Goal: Task Accomplishment & Management: Use online tool/utility

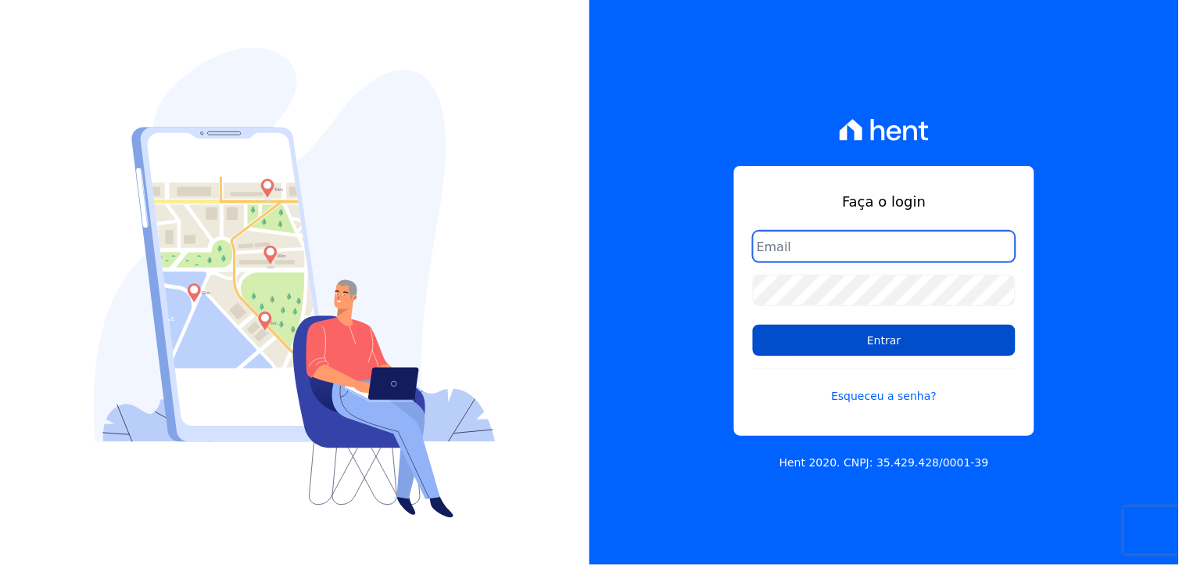
type input "giovana.cavichiollo@sejahype.com.br"
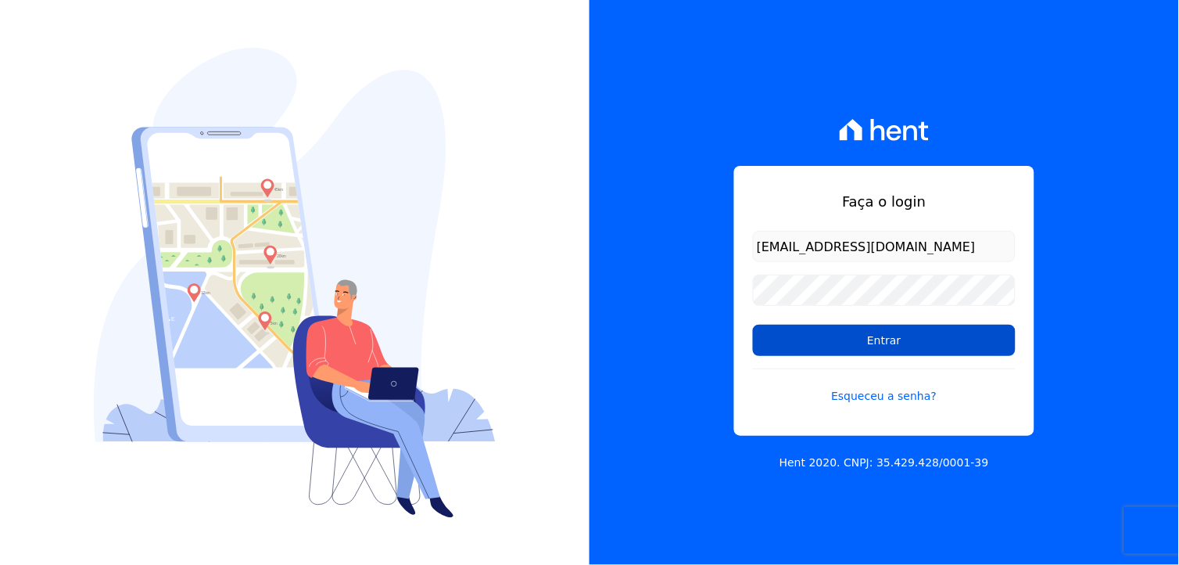
click at [892, 343] on input "Entrar" at bounding box center [884, 340] width 263 height 31
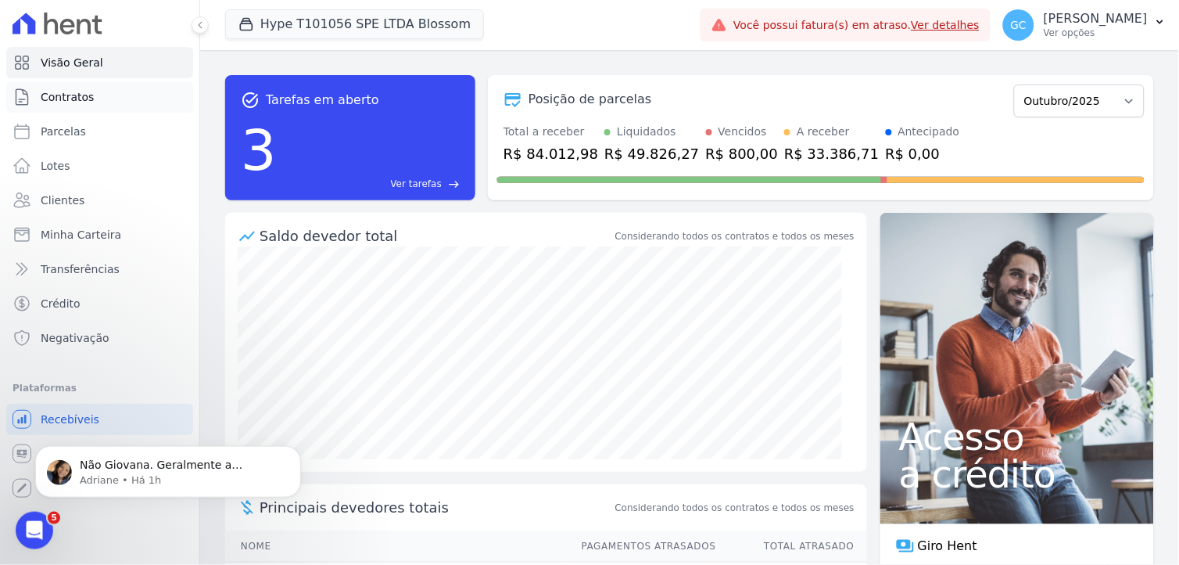
click at [87, 95] on span "Contratos" at bounding box center [67, 97] width 53 height 16
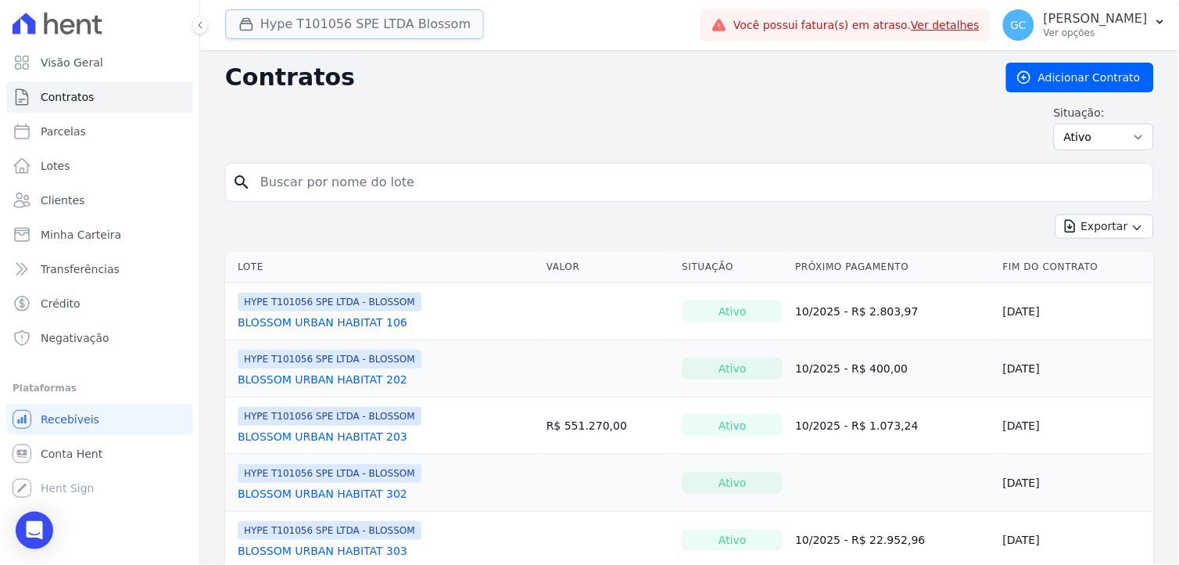
click at [260, 34] on button "Hype T101056 SPE LTDA Blossom" at bounding box center [354, 24] width 259 height 30
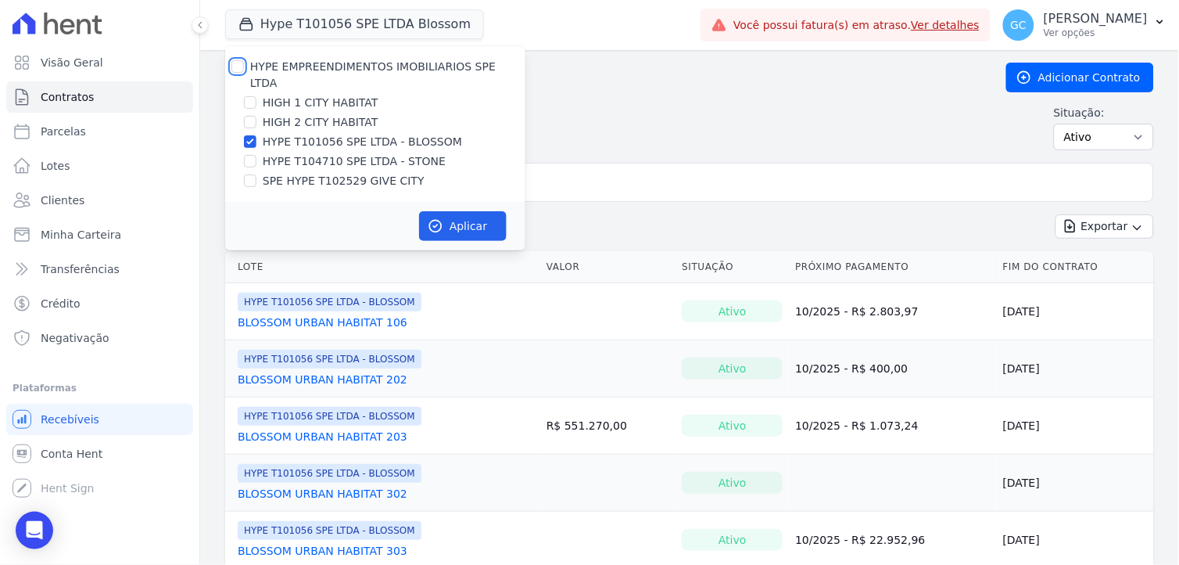
click at [236, 61] on input "HYPE EMPREENDIMENTOS IMOBILIARIOS SPE LTDA" at bounding box center [237, 66] width 13 height 13
checkbox input "true"
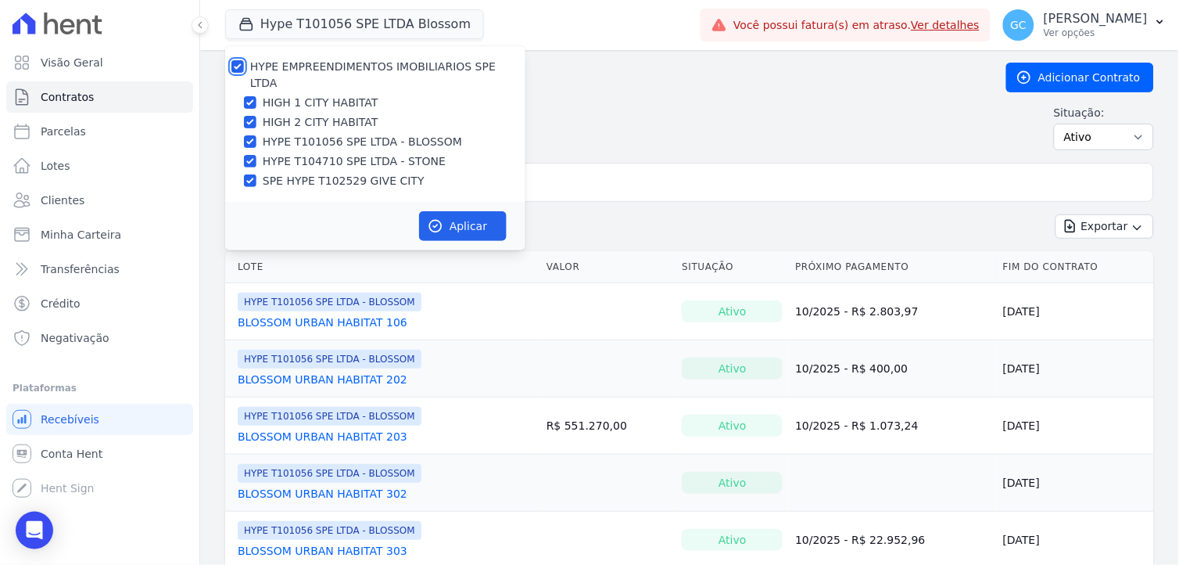
checkbox input "true"
click at [452, 216] on button "Aplicar" at bounding box center [463, 226] width 88 height 30
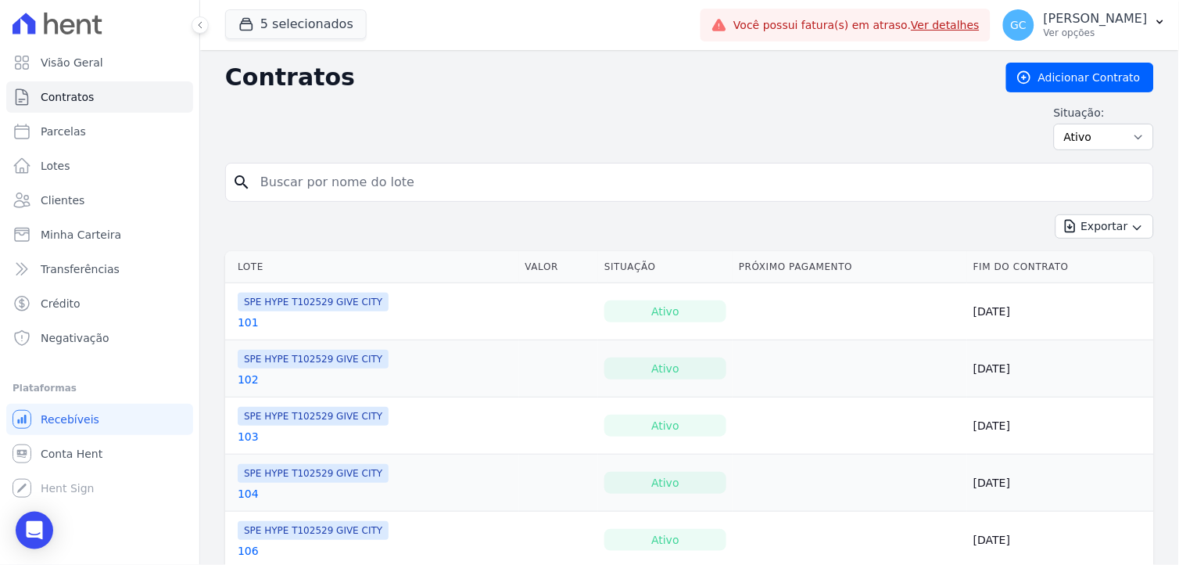
click at [587, 186] on input "search" at bounding box center [699, 182] width 896 height 31
type input "202"
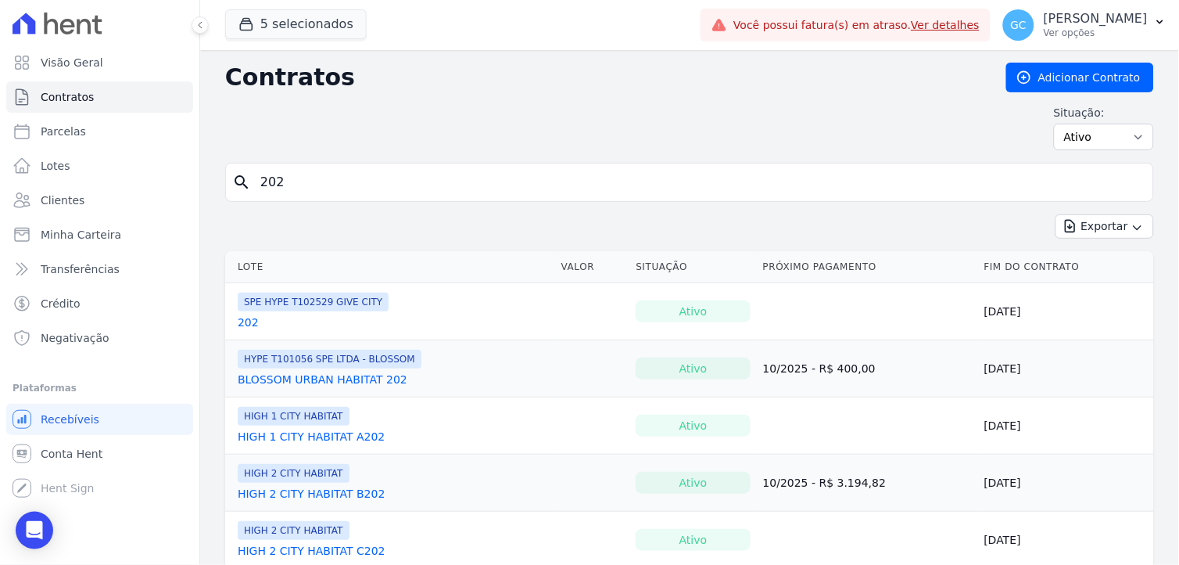
drag, startPoint x: 253, startPoint y: 183, endPoint x: 206, endPoint y: 180, distance: 47.0
click at [206, 180] on div "Contratos Adicionar Contrato Situação: Ativo Todos Pausado Distratado Rascunho …" at bounding box center [689, 333] width 979 height 566
type input "310"
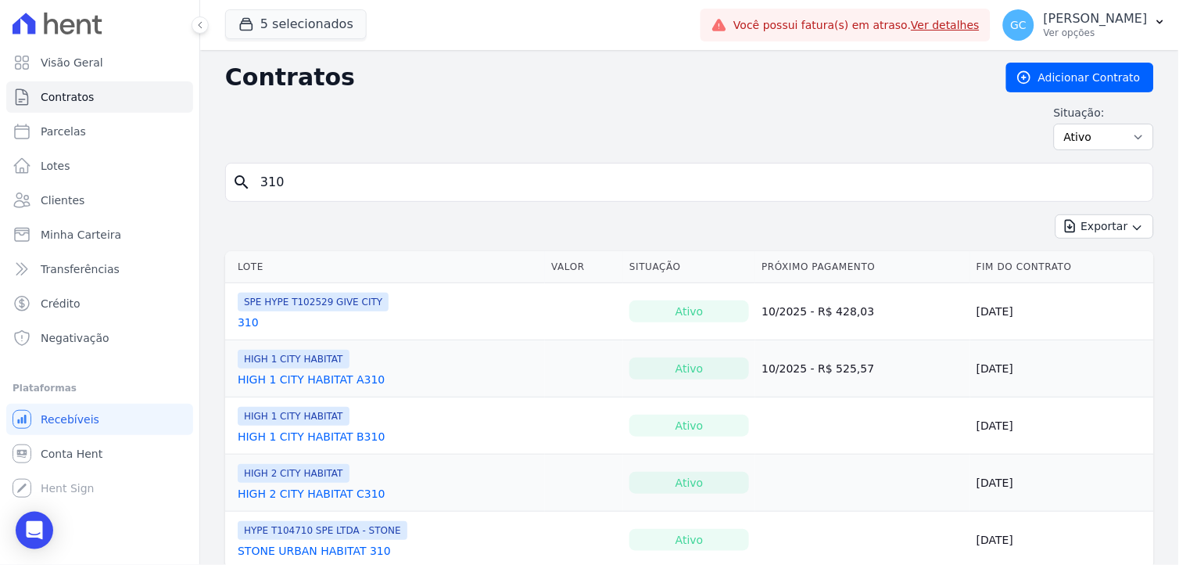
click at [246, 321] on link "310" at bounding box center [248, 322] width 21 height 16
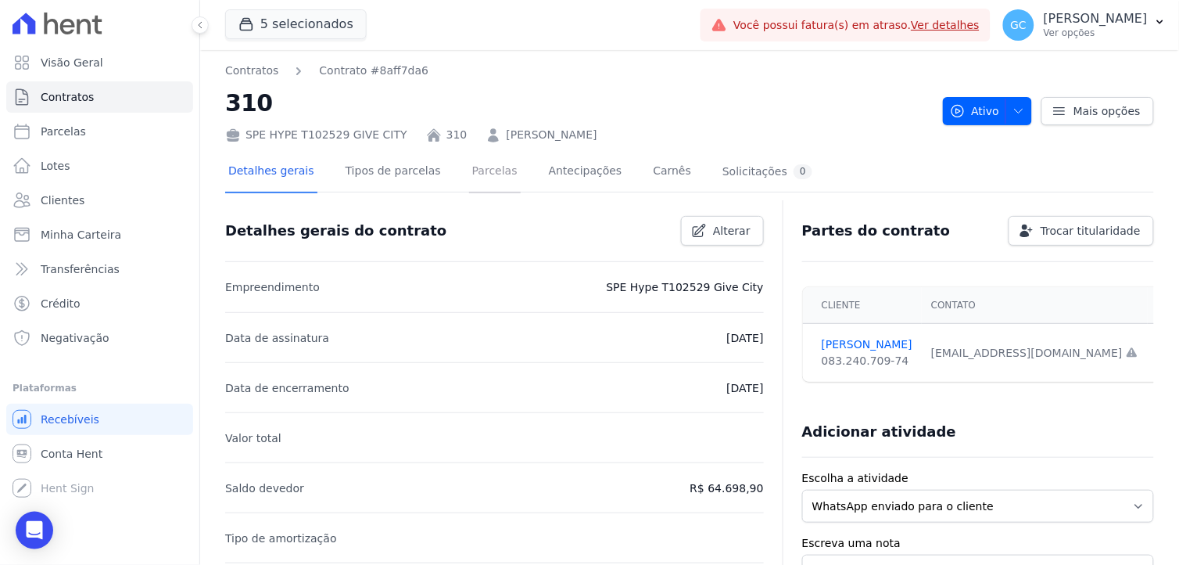
click at [476, 178] on link "Parcelas" at bounding box center [495, 172] width 52 height 41
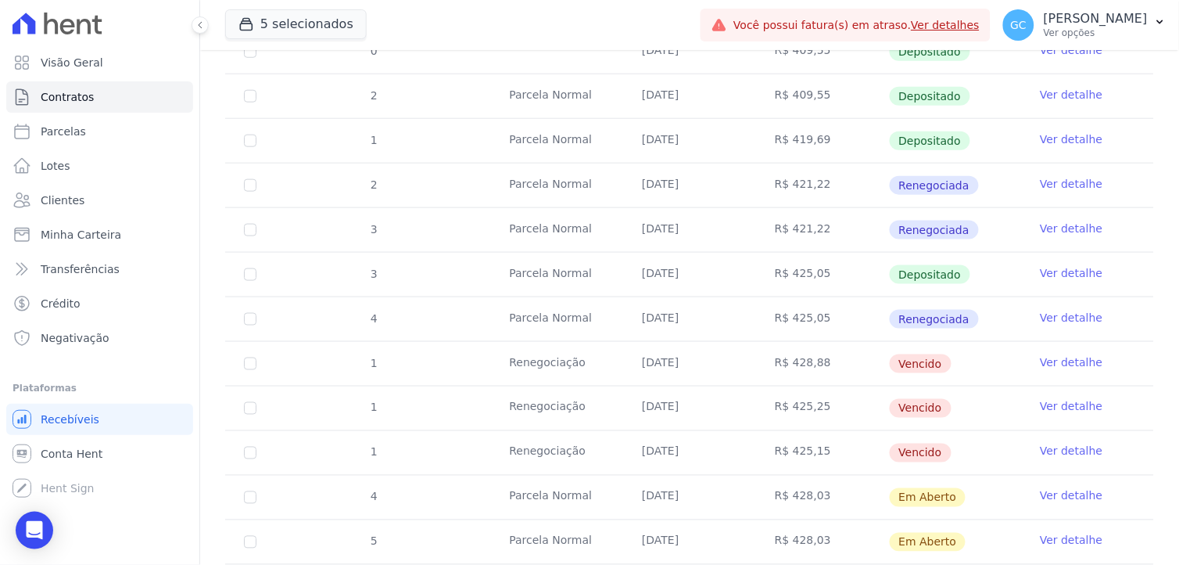
scroll to position [347, 0]
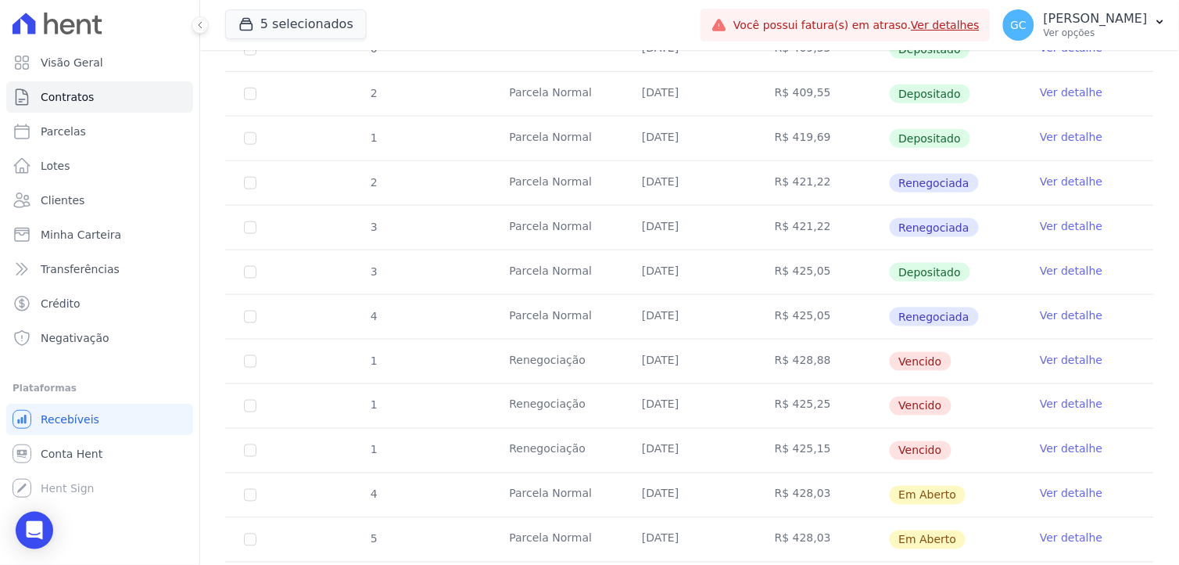
click at [1070, 355] on link "Ver detalhe" at bounding box center [1071, 360] width 63 height 16
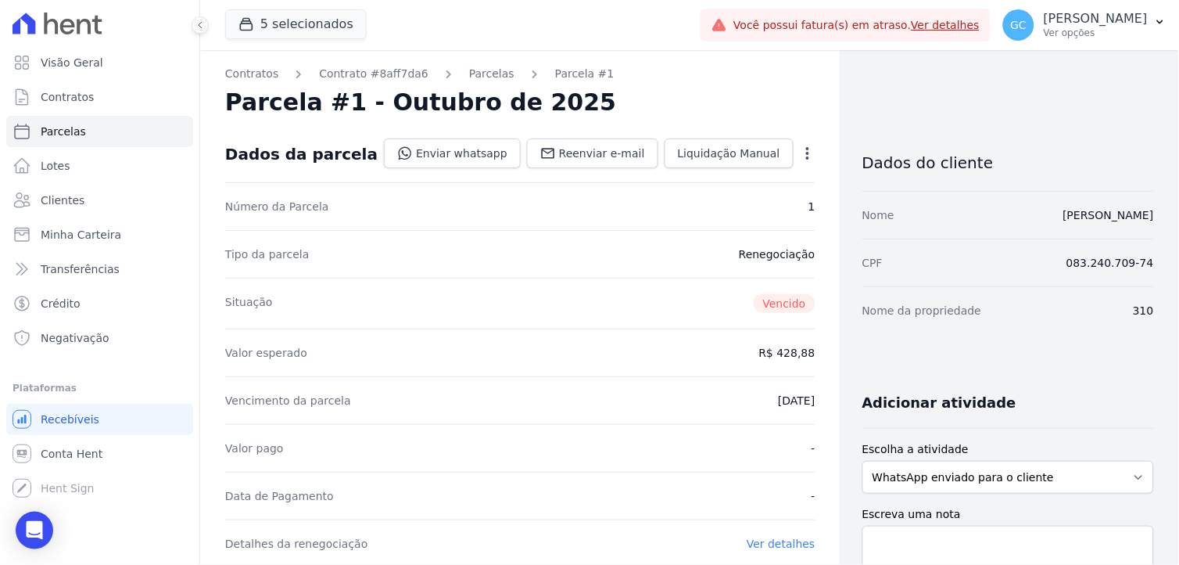
click at [800, 157] on icon "button" at bounding box center [808, 153] width 16 height 16
click at [735, 227] on link "Renegociar" at bounding box center [741, 231] width 138 height 28
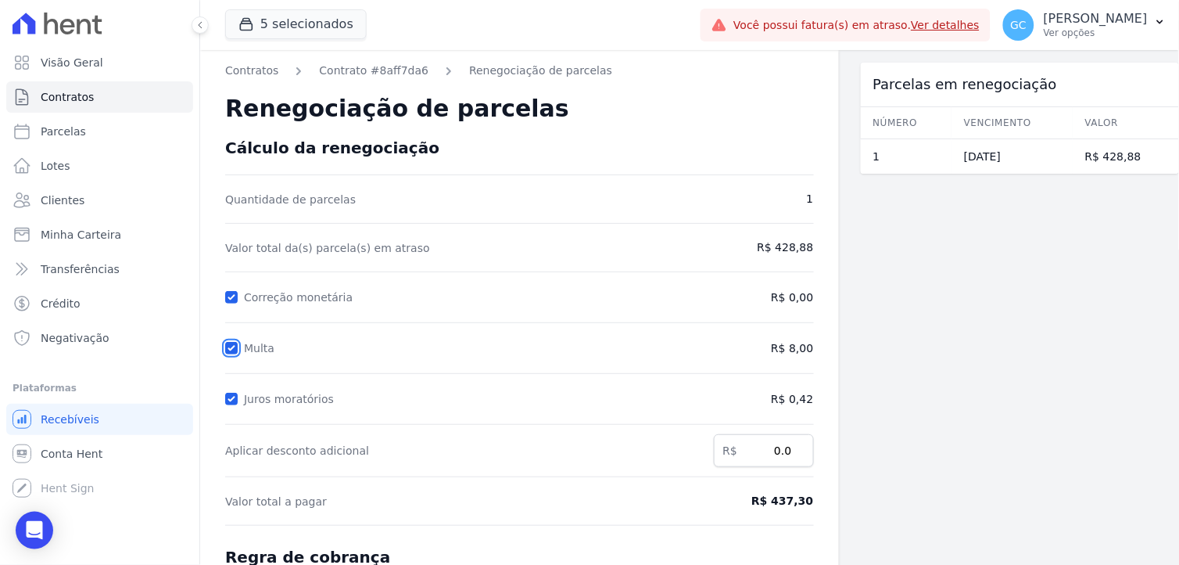
click at [230, 347] on input "Multa" at bounding box center [231, 348] width 13 height 13
checkbox input "false"
click at [229, 394] on input "Juros moratórios" at bounding box center [231, 399] width 13 height 13
checkbox input "false"
click at [233, 296] on input "Correção monetária" at bounding box center [231, 297] width 13 height 13
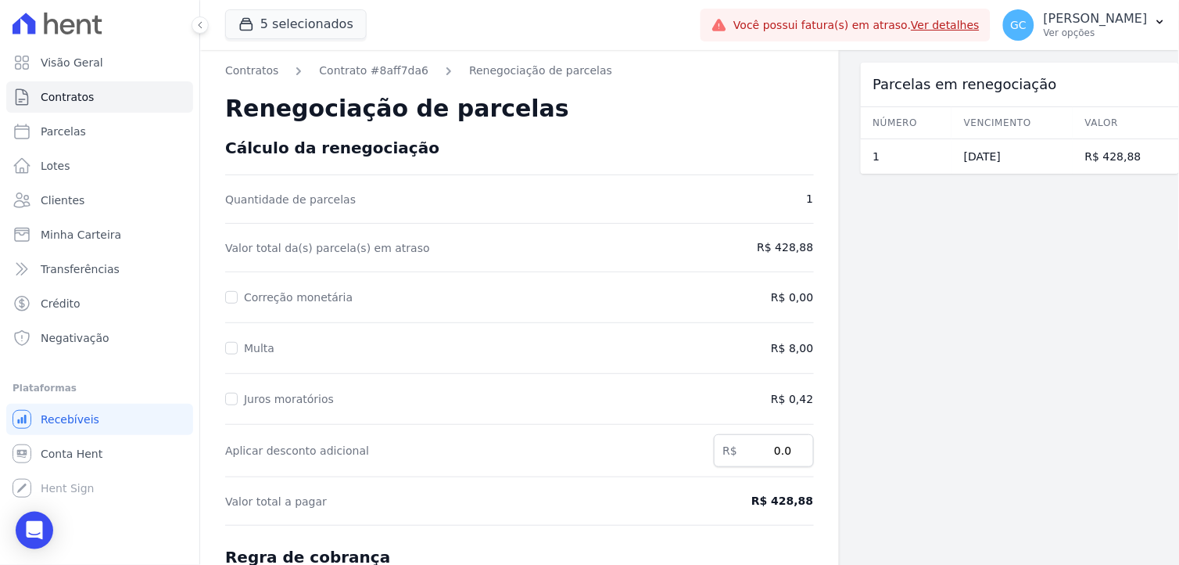
click at [231, 308] on form "Cálculo da renegociação Quantidade de parcelas 1 Valor total da(s) parcela(s) e…" at bounding box center [519, 454] width 589 height 633
click at [235, 309] on form "Cálculo da renegociação Quantidade de parcelas 1 Valor total da(s) parcela(s) e…" at bounding box center [519, 454] width 589 height 633
drag, startPoint x: 232, startPoint y: 296, endPoint x: 228, endPoint y: 325, distance: 29.3
click at [231, 300] on input "Correção monetária" at bounding box center [231, 297] width 13 height 13
checkbox input "true"
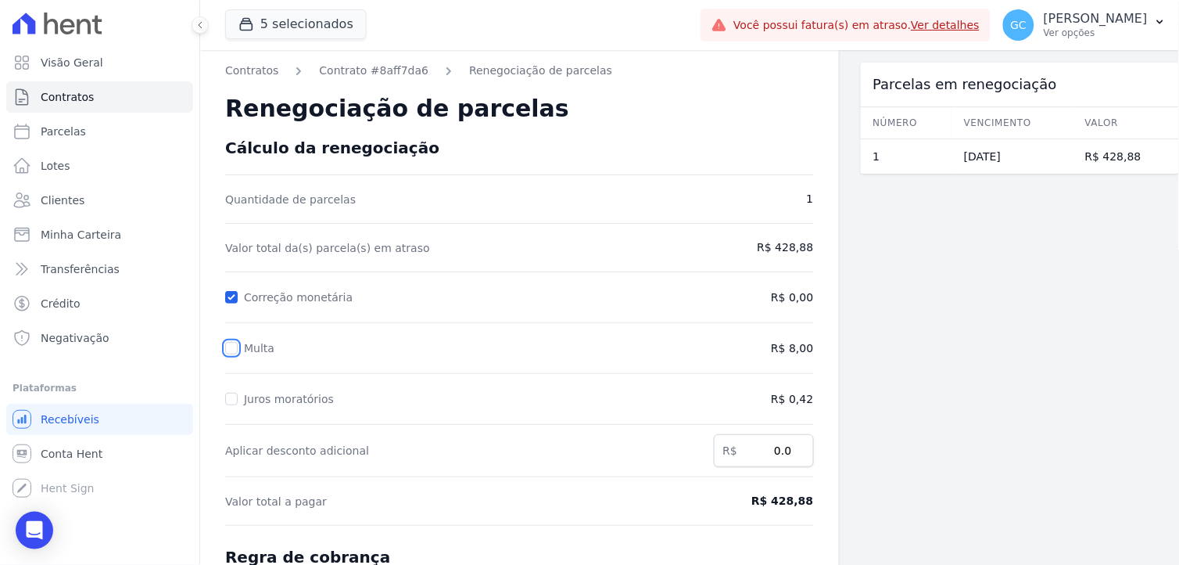
click at [228, 347] on input "Multa" at bounding box center [231, 348] width 13 height 13
checkbox input "true"
click at [230, 396] on input "Juros moratórios" at bounding box center [231, 399] width 13 height 13
checkbox input "true"
click at [779, 452] on input "0.0" at bounding box center [764, 450] width 100 height 33
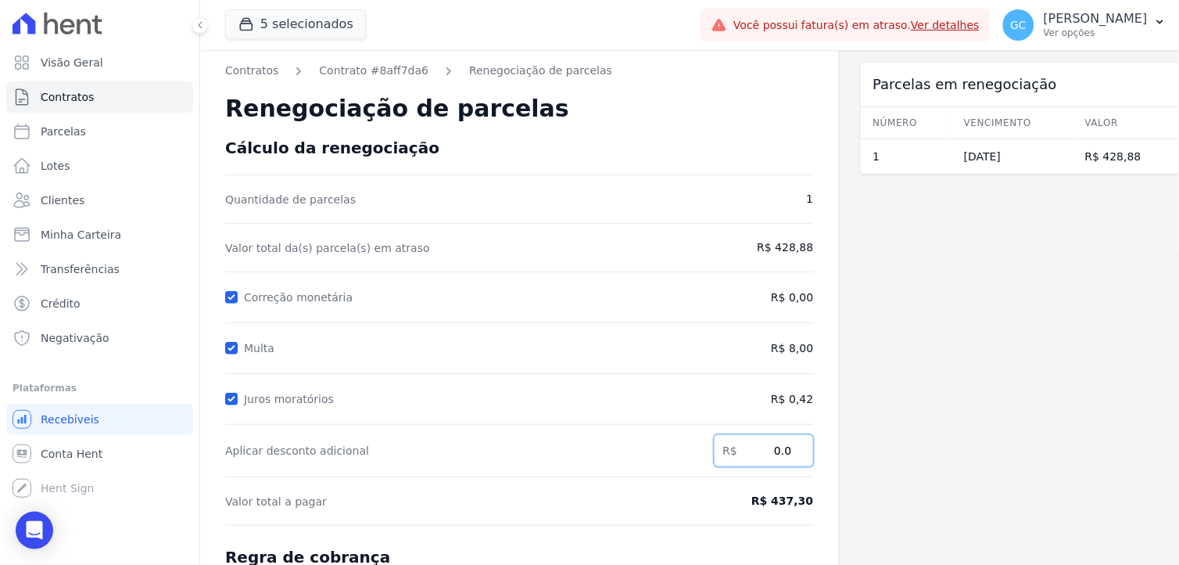
click at [779, 452] on input "0.0" at bounding box center [764, 450] width 100 height 33
paste input "22.79"
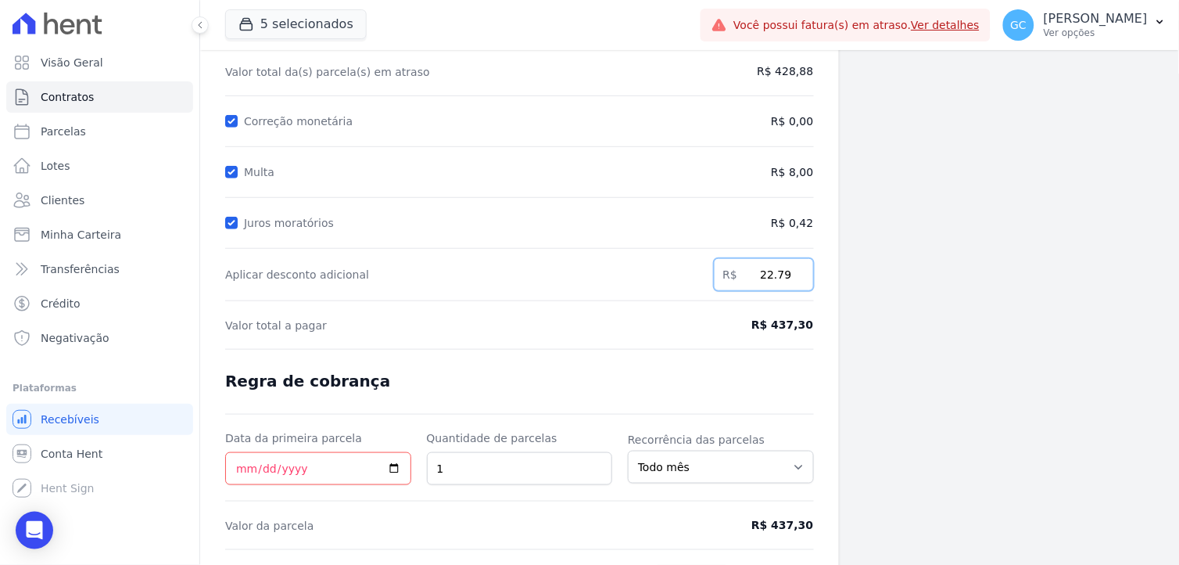
scroll to position [219, 0]
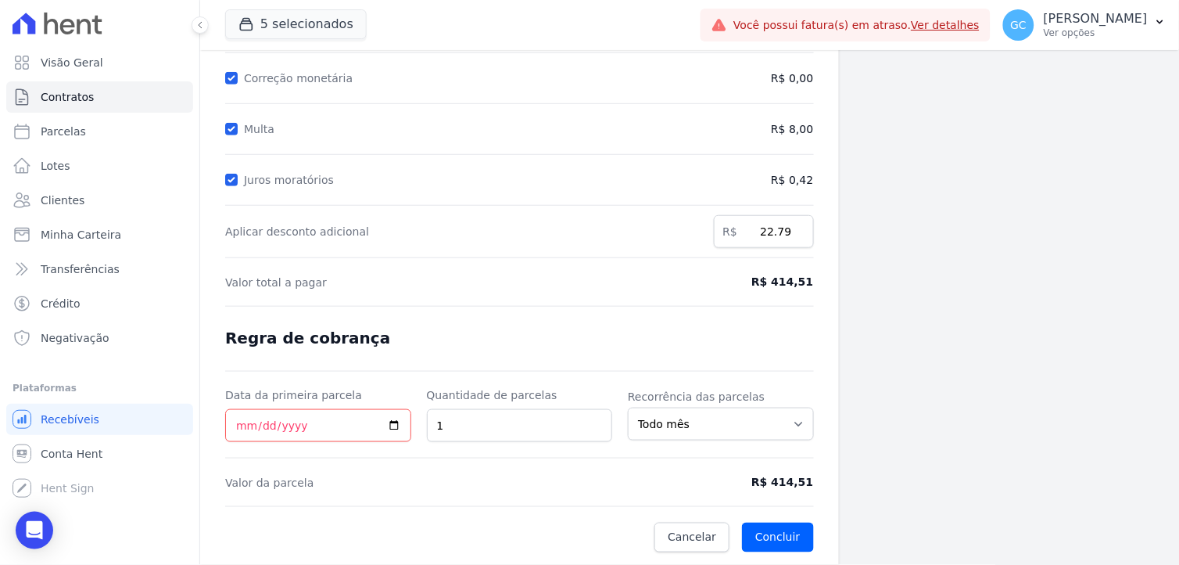
click at [709, 331] on form "Cálculo da renegociação Quantidade de parcelas 1 Valor total da(s) parcela(s) e…" at bounding box center [519, 235] width 589 height 633
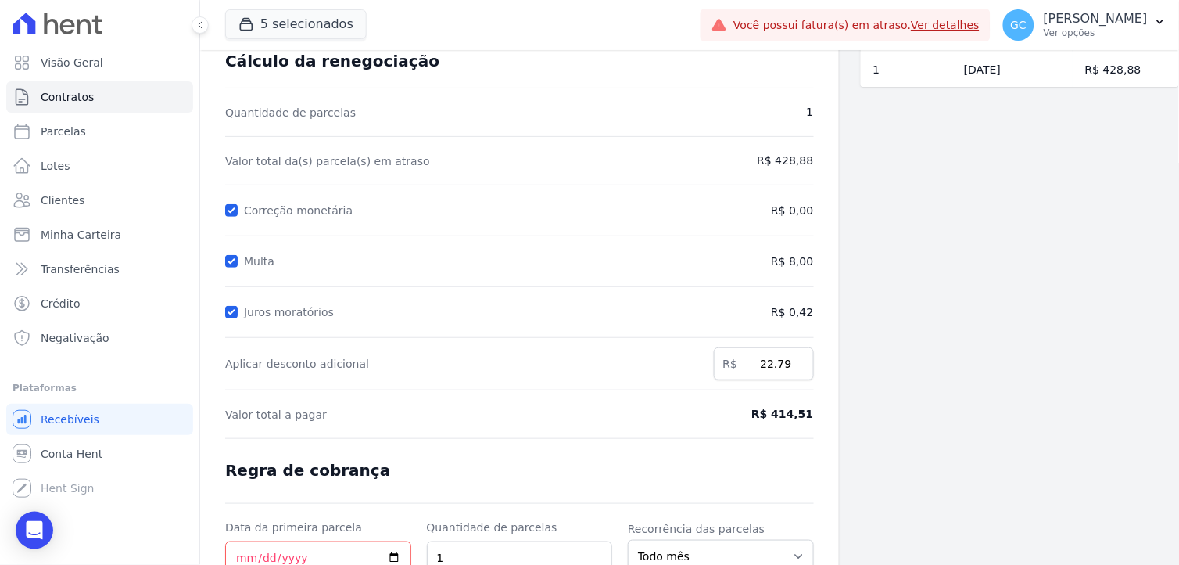
scroll to position [45, 0]
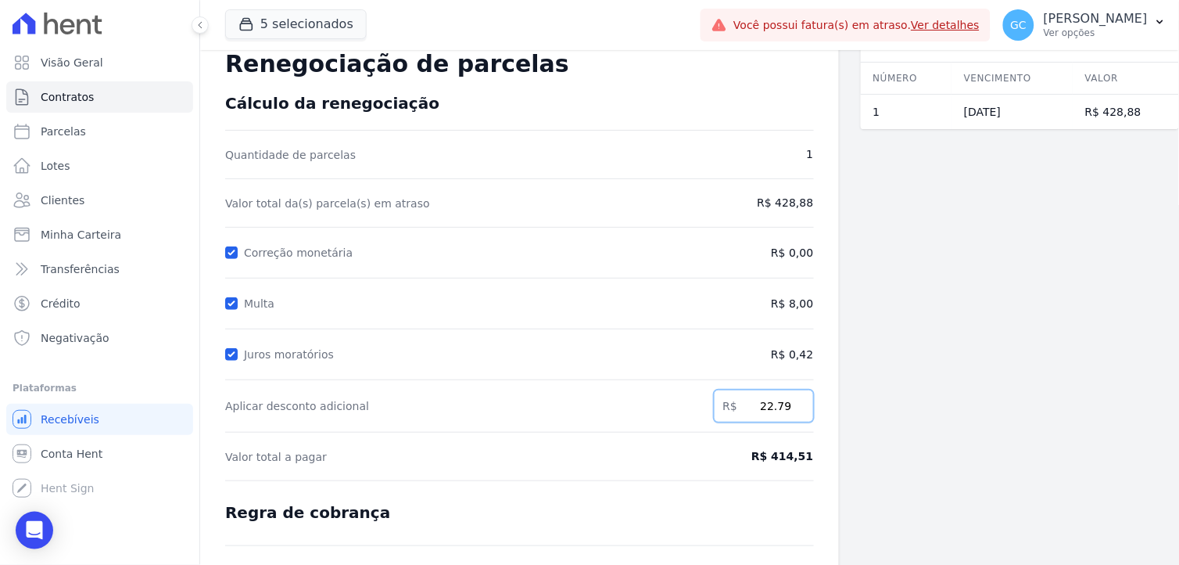
click at [770, 408] on input "22.79" at bounding box center [764, 405] width 100 height 33
paste input "31.21"
type input "31.21"
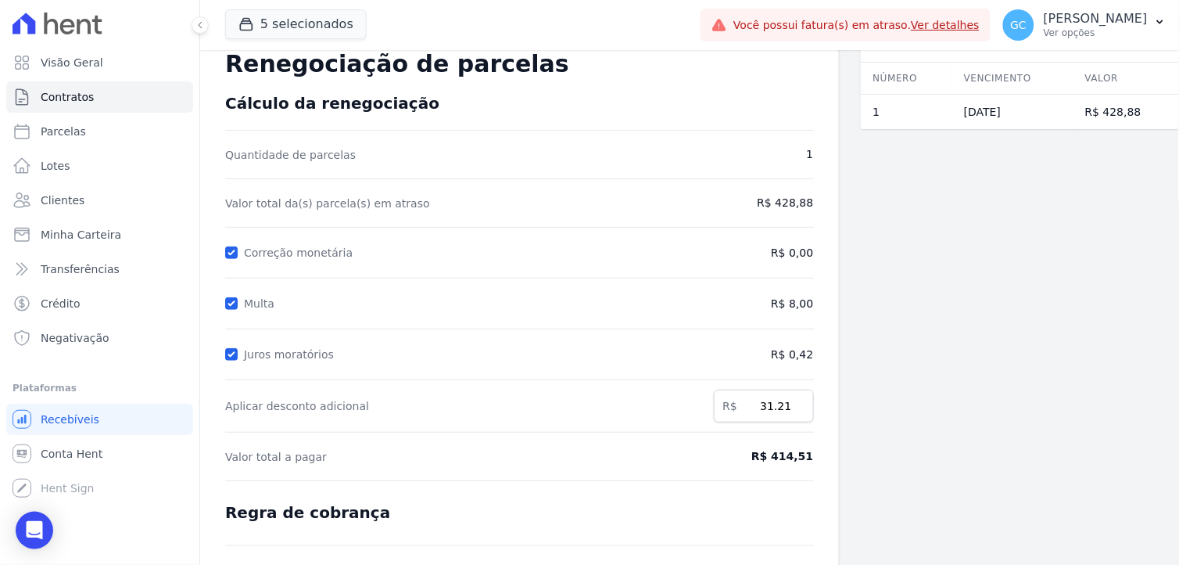
click at [878, 409] on div "Parcelas em renegociação Número Vencimento [GEOGRAPHIC_DATA] 1 [DATE] R$ 428,88" at bounding box center [1020, 372] width 319 height 734
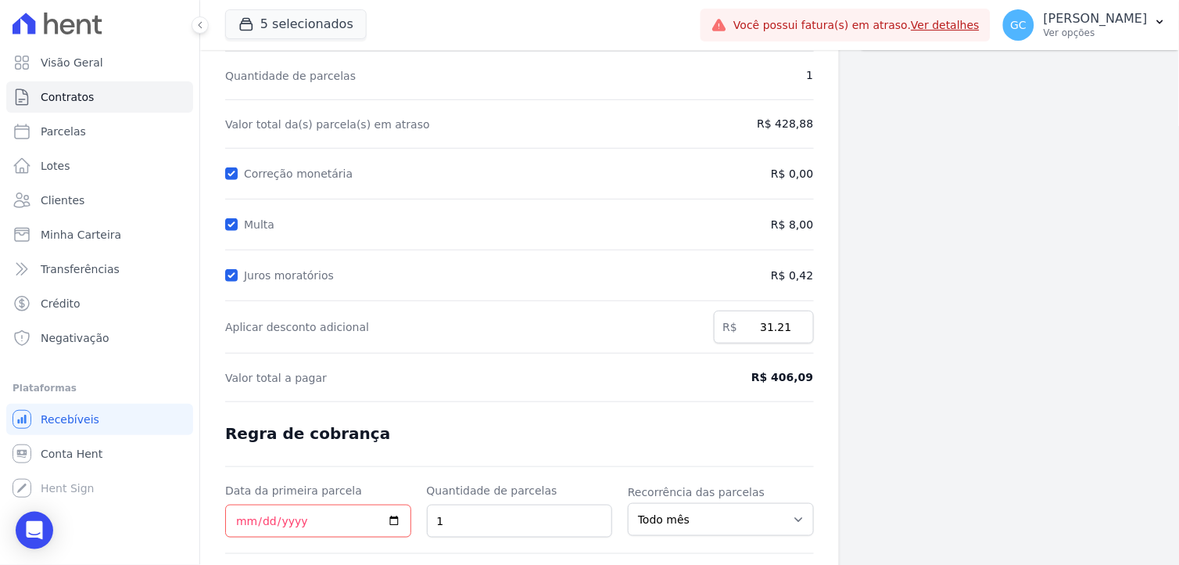
scroll to position [219, 0]
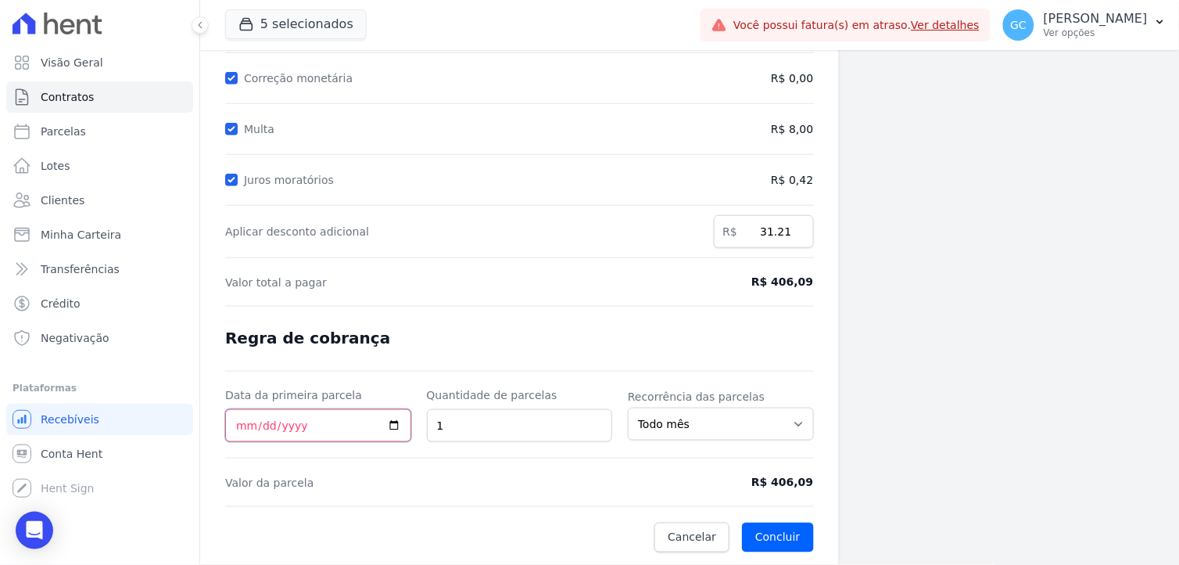
click at [354, 428] on input "Data da primeira parcela" at bounding box center [318, 425] width 186 height 33
click at [389, 427] on input "Data da primeira parcela" at bounding box center [318, 425] width 186 height 33
type input "[DATE]"
click at [573, 379] on form "Cálculo da renegociação Quantidade de parcelas 1 Valor total da(s) parcela(s) e…" at bounding box center [519, 235] width 589 height 633
click at [763, 423] on select "Todo mês A cada 2 meses A cada 3 meses A cada 6 meses A cada 10 meses A cada 12…" at bounding box center [721, 423] width 186 height 33
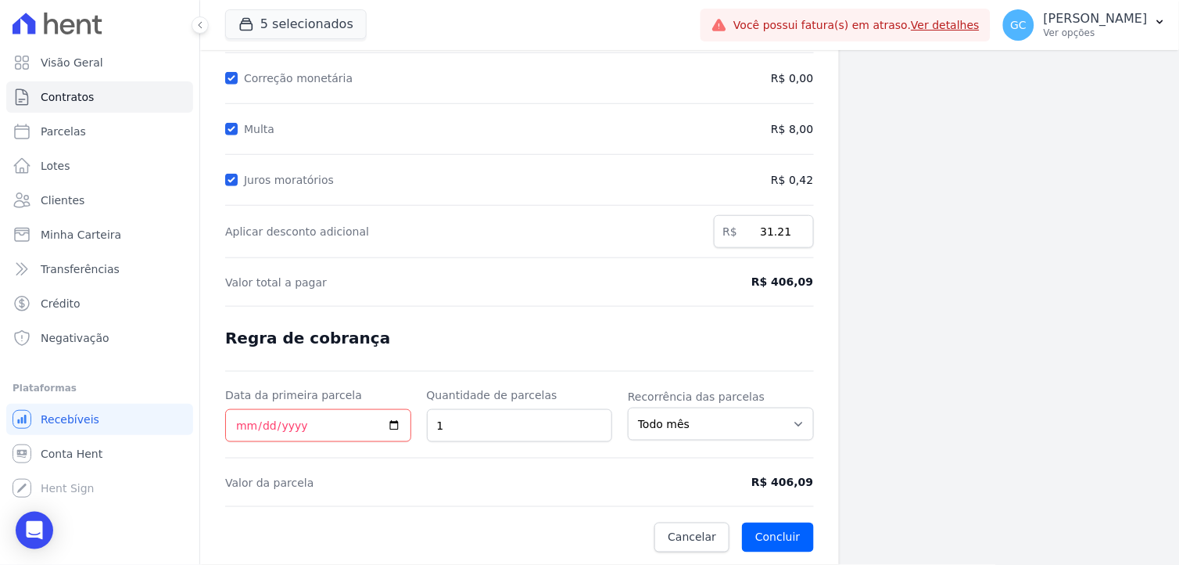
click at [919, 387] on div "Parcelas em renegociação Número Vencimento [GEOGRAPHIC_DATA] 1 [DATE] R$ 428,88" at bounding box center [1020, 198] width 319 height 734
click at [791, 530] on button "Concluir" at bounding box center [777, 537] width 71 height 30
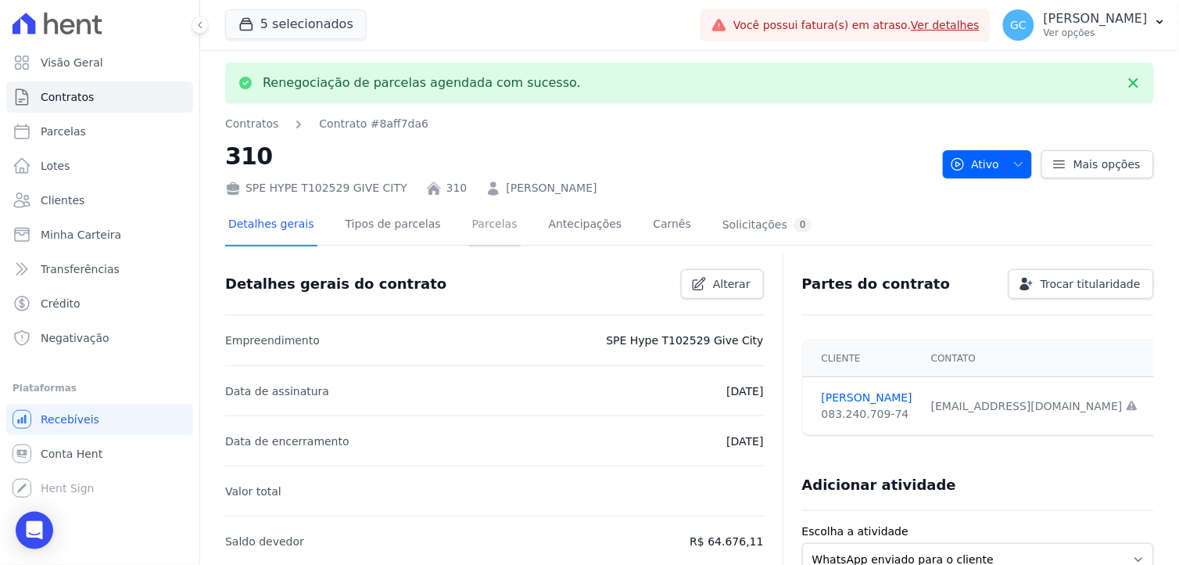
drag, startPoint x: 474, startPoint y: 230, endPoint x: 482, endPoint y: 229, distance: 7.9
click at [474, 230] on link "Parcelas" at bounding box center [495, 225] width 52 height 41
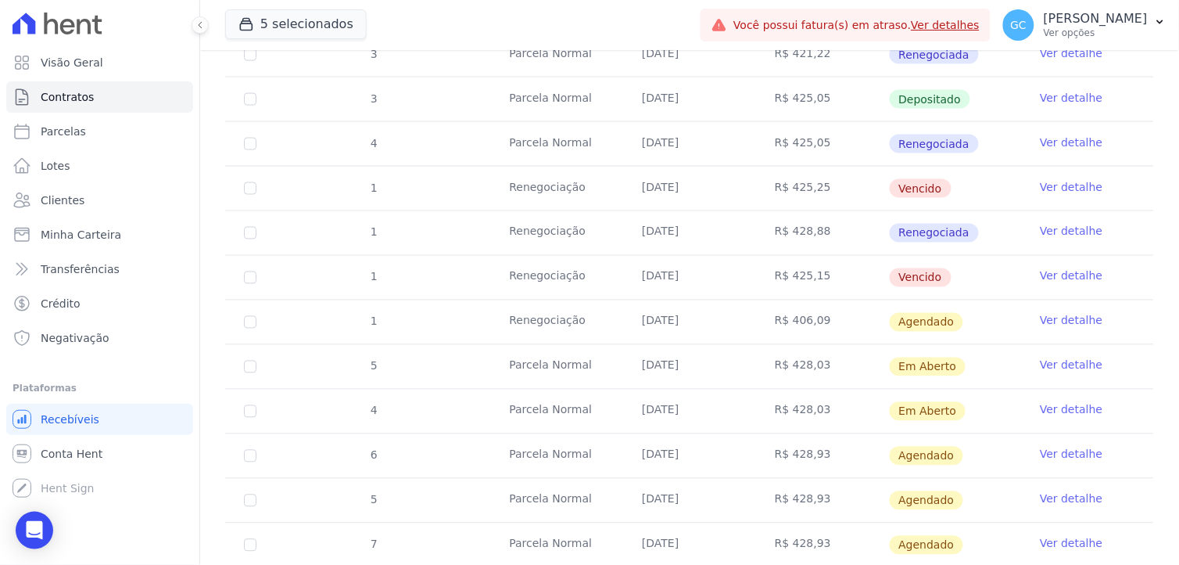
scroll to position [521, 0]
click at [1074, 189] on link "Ver detalhe" at bounding box center [1071, 186] width 63 height 16
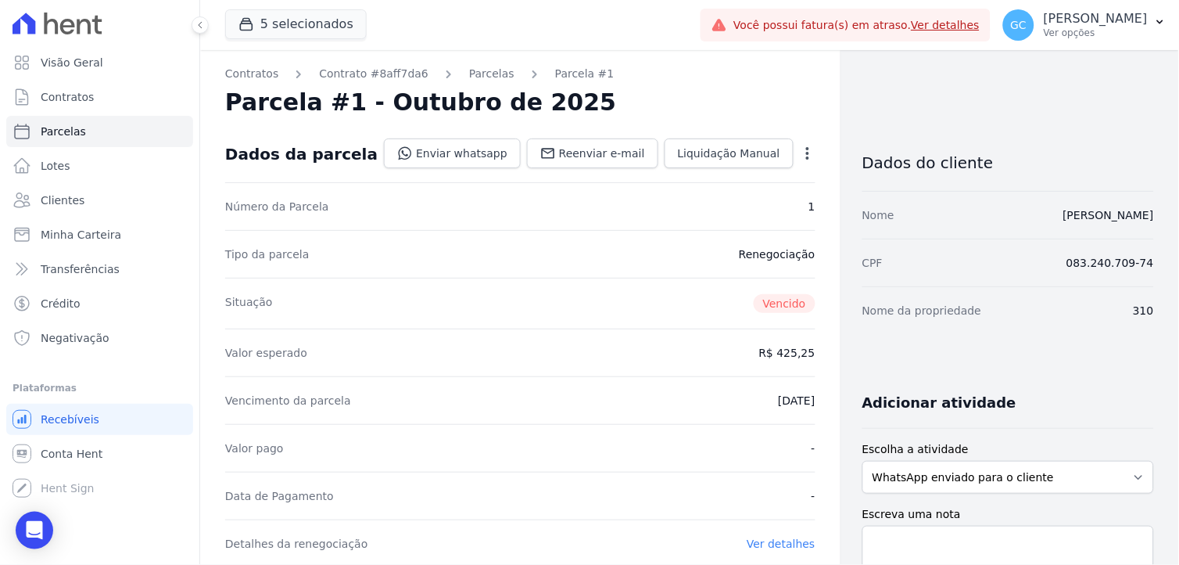
click at [788, 143] on div "Contratos Contrato #8aff7da6 [GEOGRAPHIC_DATA] Parcela #1 [GEOGRAPHIC_DATA] #1 …" at bounding box center [520, 554] width 641 height 1009
click at [794, 144] on div "Open options Alterar Cancelar Cobrança Cancelar boleto Você está prestes a canc…" at bounding box center [805, 155] width 22 height 27
click at [806, 153] on icon "button" at bounding box center [807, 153] width 3 height 13
click at [727, 224] on link "Renegociar" at bounding box center [741, 231] width 138 height 28
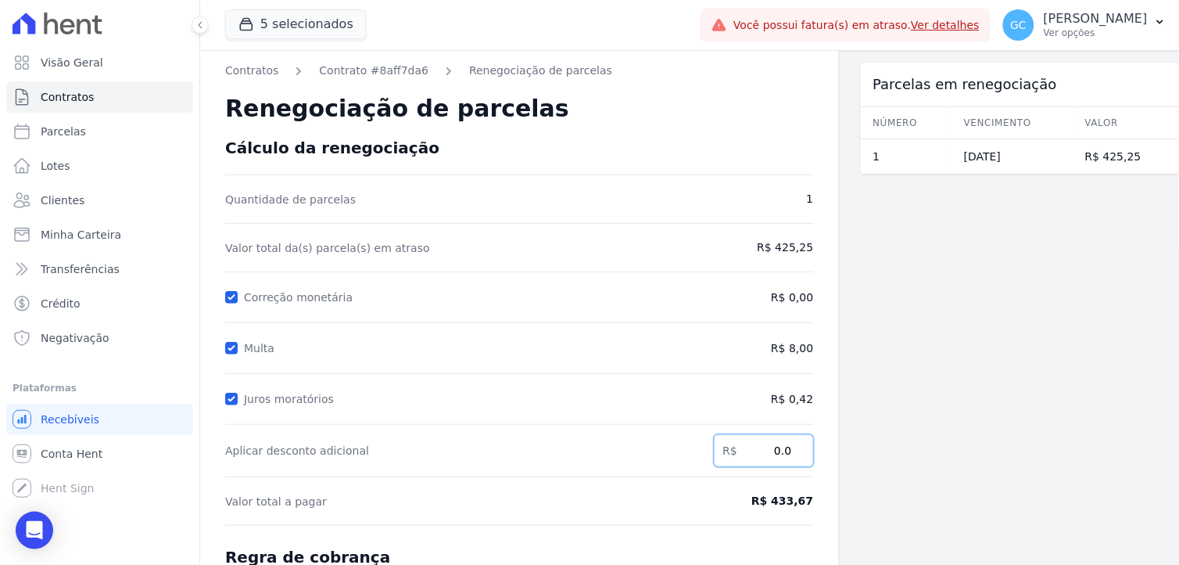
click at [771, 451] on input "0.0" at bounding box center [764, 450] width 100 height 33
paste input "31.21"
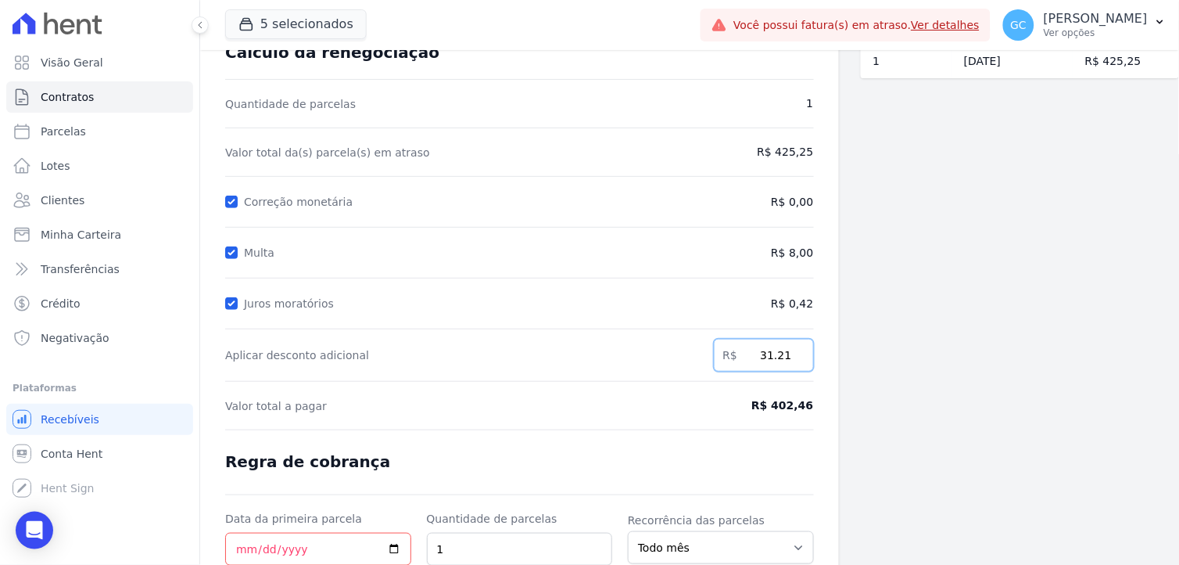
click at [779, 356] on input "31.21" at bounding box center [764, 355] width 100 height 33
paste input "69.16"
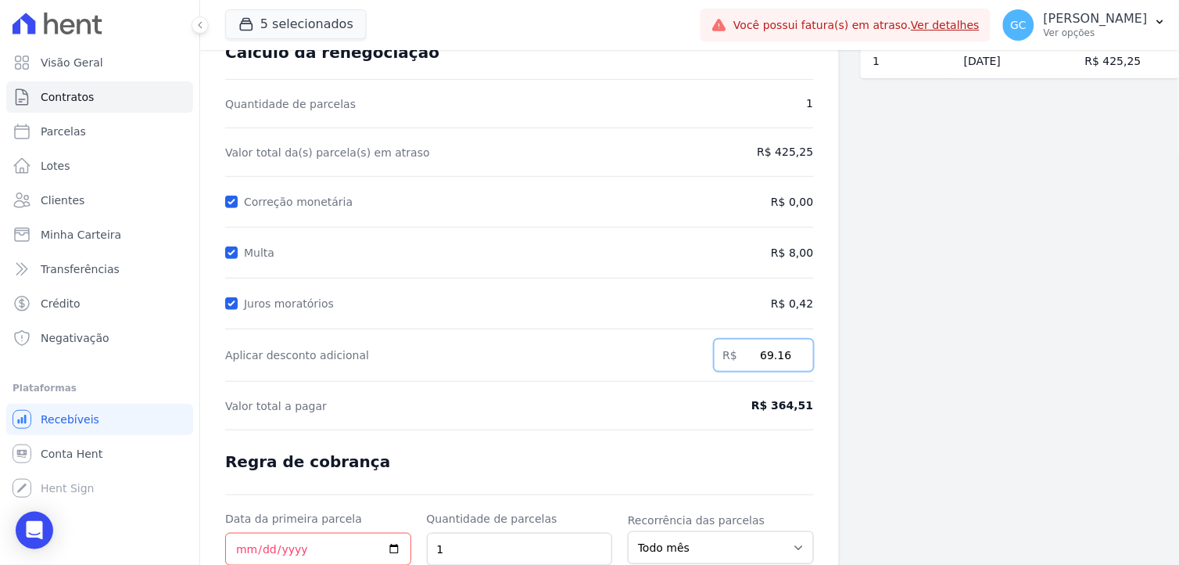
click at [773, 356] on input "69.16" at bounding box center [764, 355] width 100 height 33
click at [774, 356] on input "69.16" at bounding box center [764, 355] width 100 height 33
paste input "27.58"
type input "27.58"
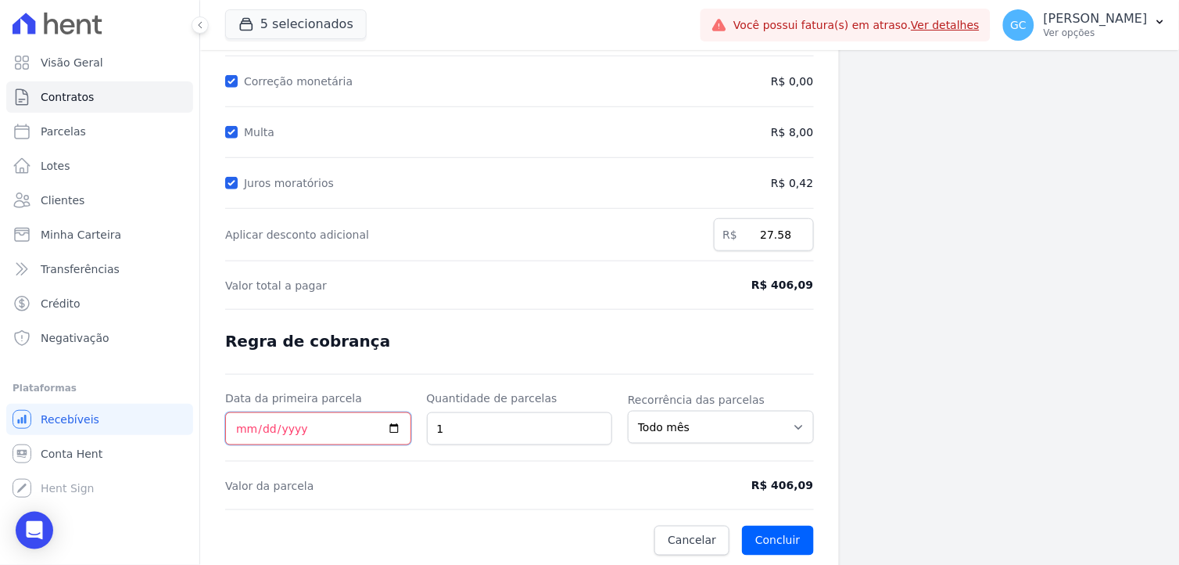
scroll to position [219, 0]
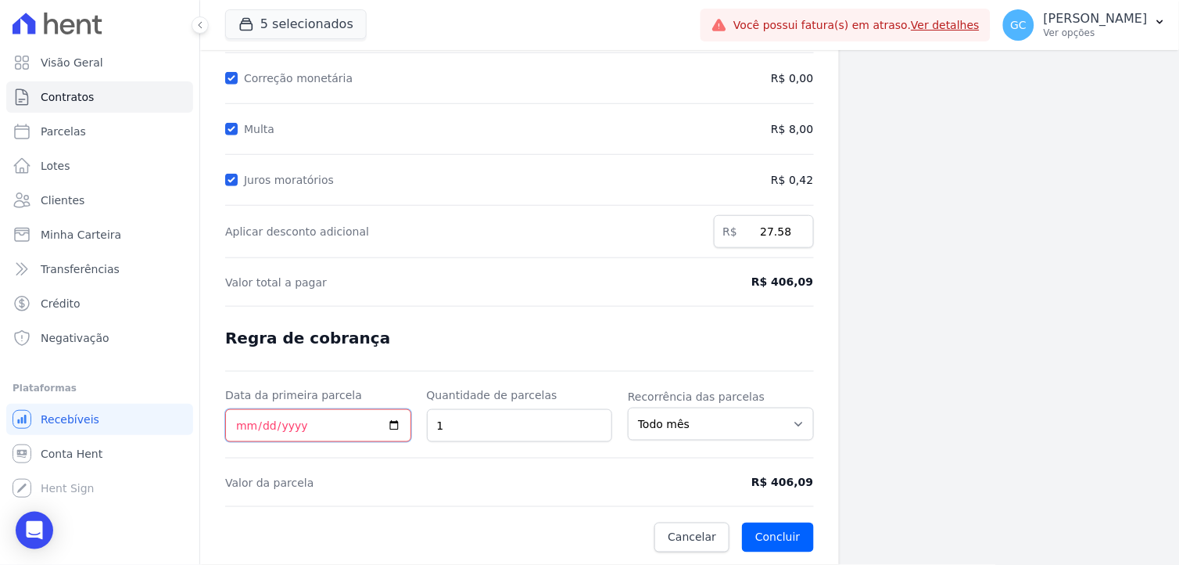
click at [389, 426] on input "Data da primeira parcela" at bounding box center [318, 425] width 186 height 33
type input "[DATE]"
drag, startPoint x: 591, startPoint y: 368, endPoint x: 778, endPoint y: 478, distance: 216.6
click at [592, 368] on form "Cálculo da renegociação Quantidade de parcelas 1 Valor total da(s) parcela(s) e…" at bounding box center [519, 235] width 589 height 633
click at [788, 545] on button "Concluir" at bounding box center [777, 537] width 71 height 30
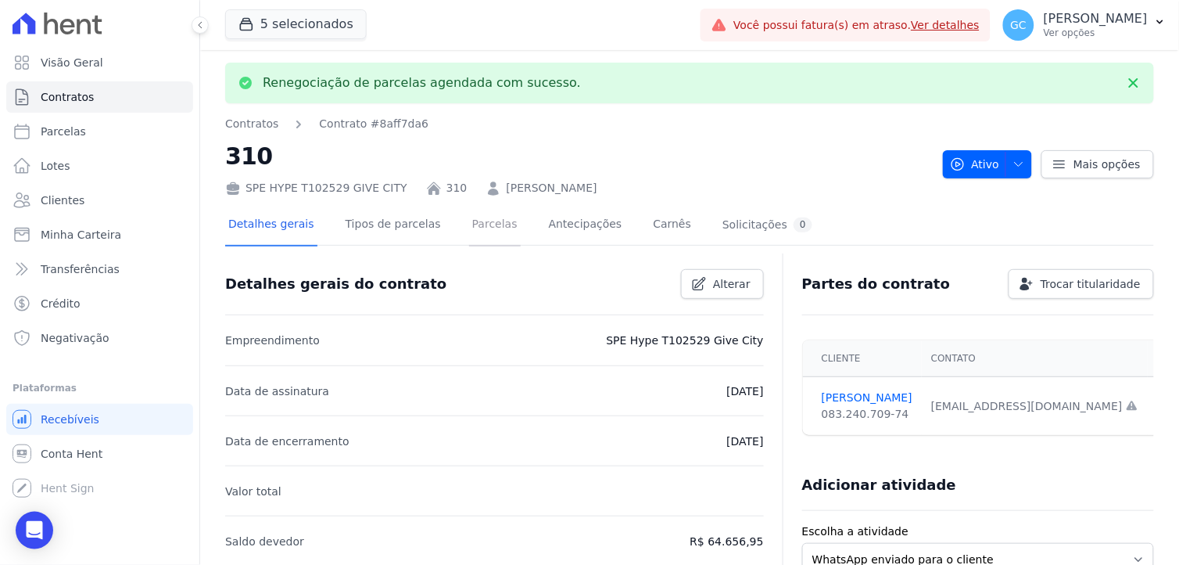
click at [480, 228] on link "Parcelas" at bounding box center [495, 225] width 52 height 41
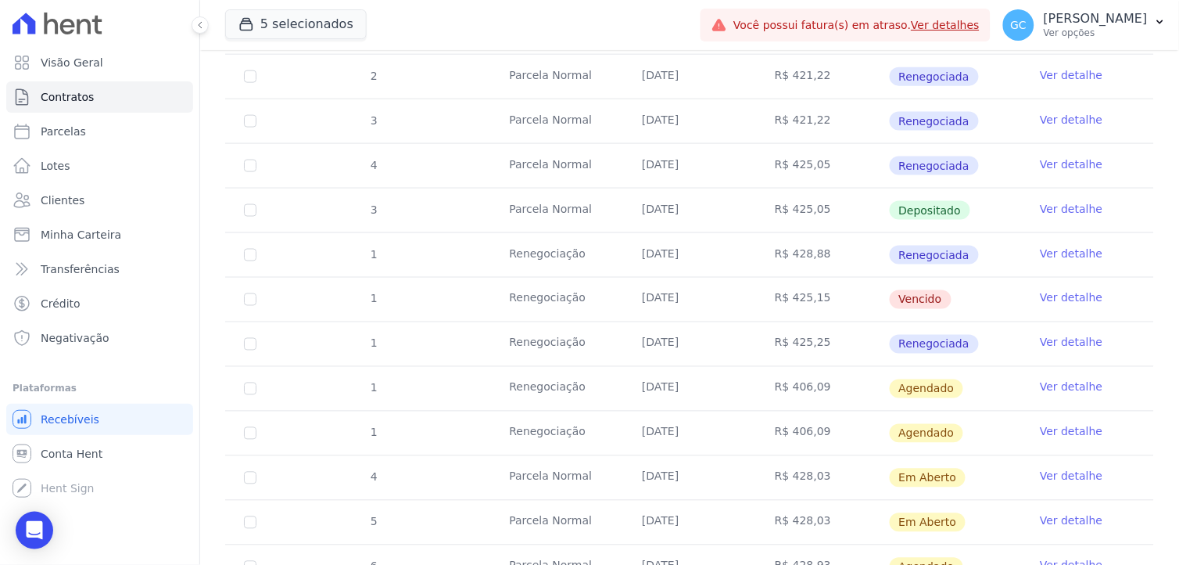
scroll to position [434, 0]
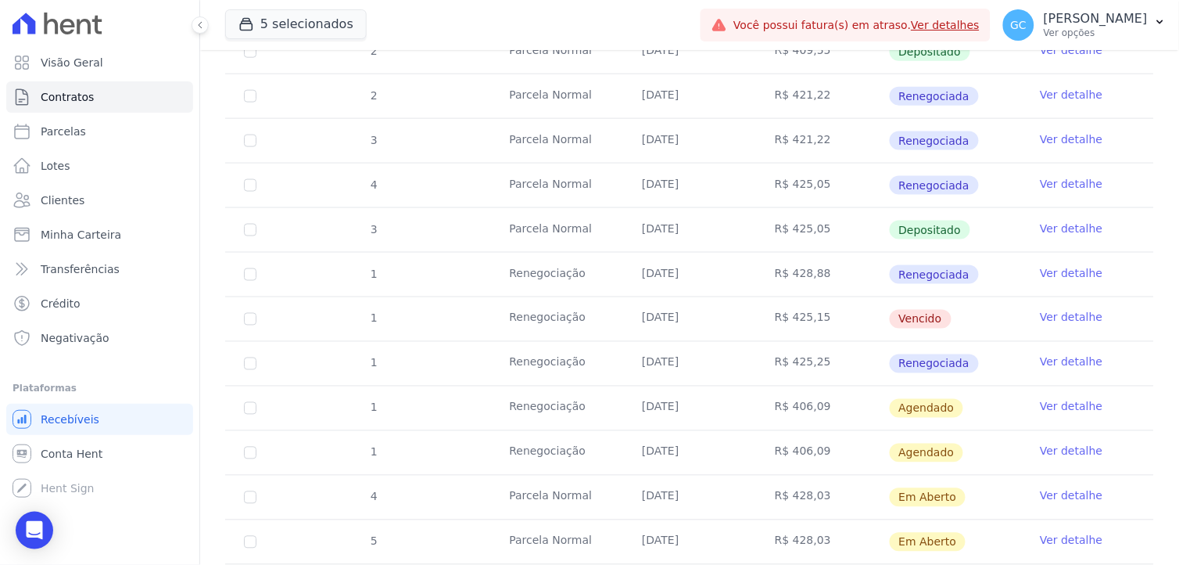
click at [1071, 315] on link "Ver detalhe" at bounding box center [1071, 318] width 63 height 16
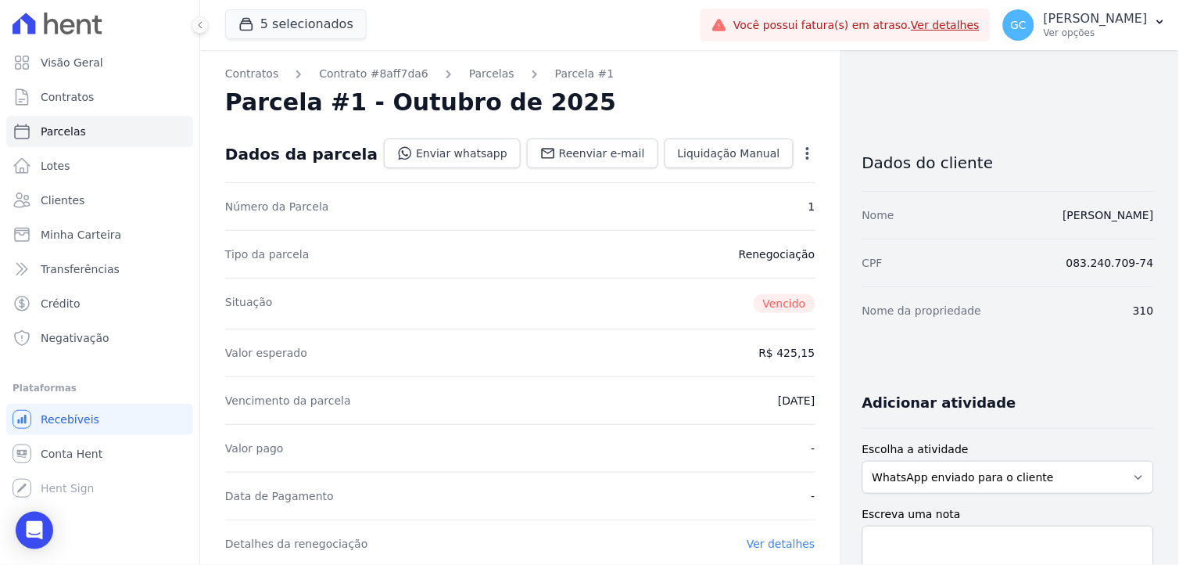
click at [800, 153] on icon "button" at bounding box center [808, 153] width 16 height 16
click at [713, 229] on link "Renegociar" at bounding box center [741, 231] width 138 height 28
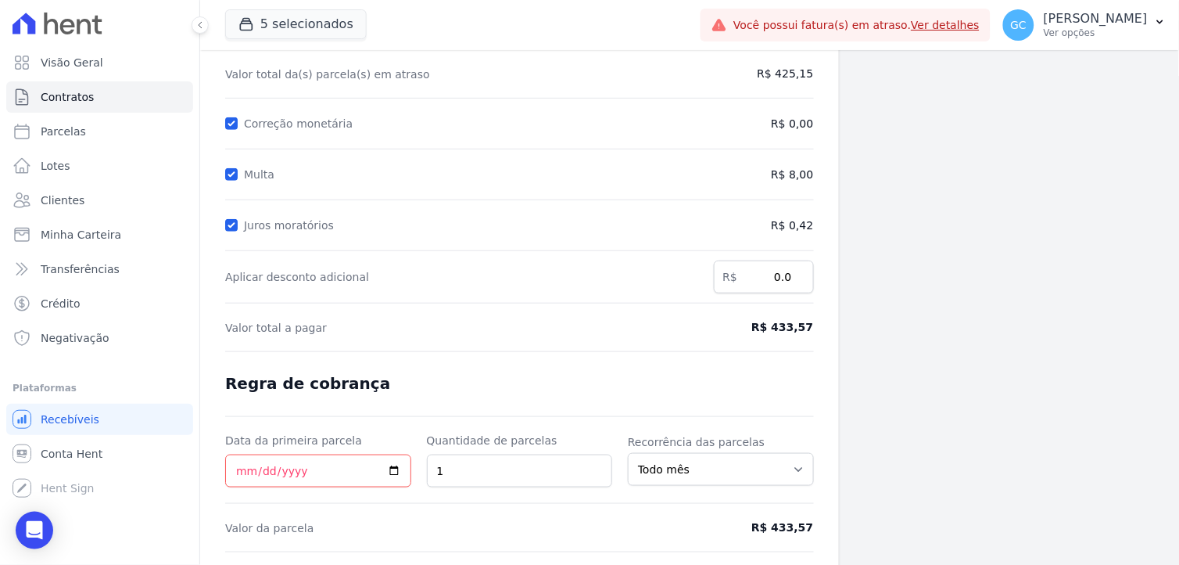
scroll to position [87, 0]
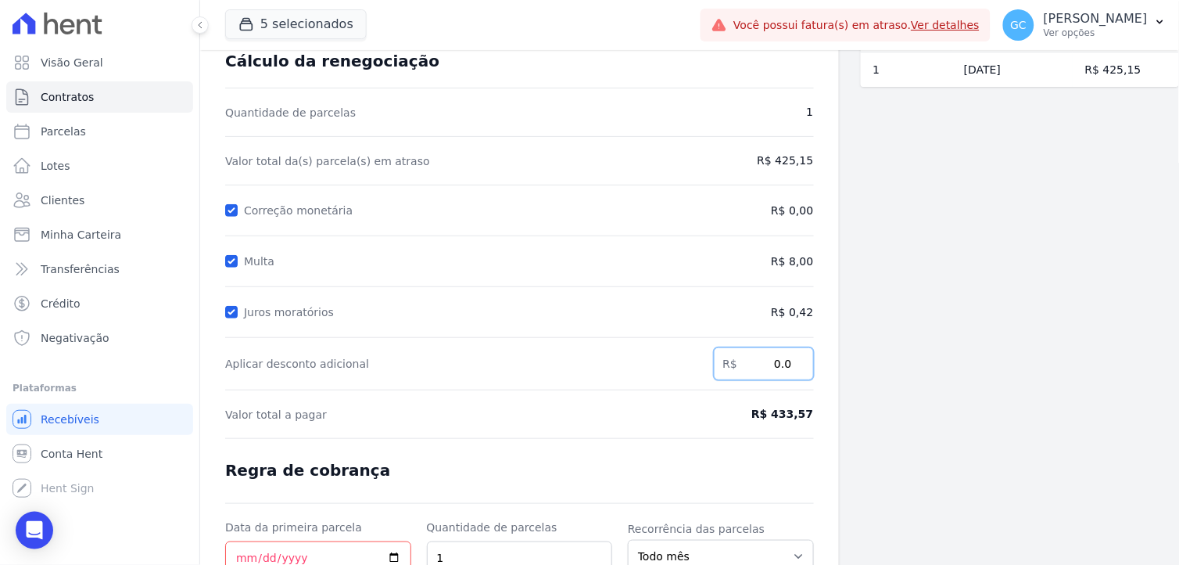
click at [780, 364] on input "0.0" at bounding box center [764, 363] width 100 height 33
paste input "27.58"
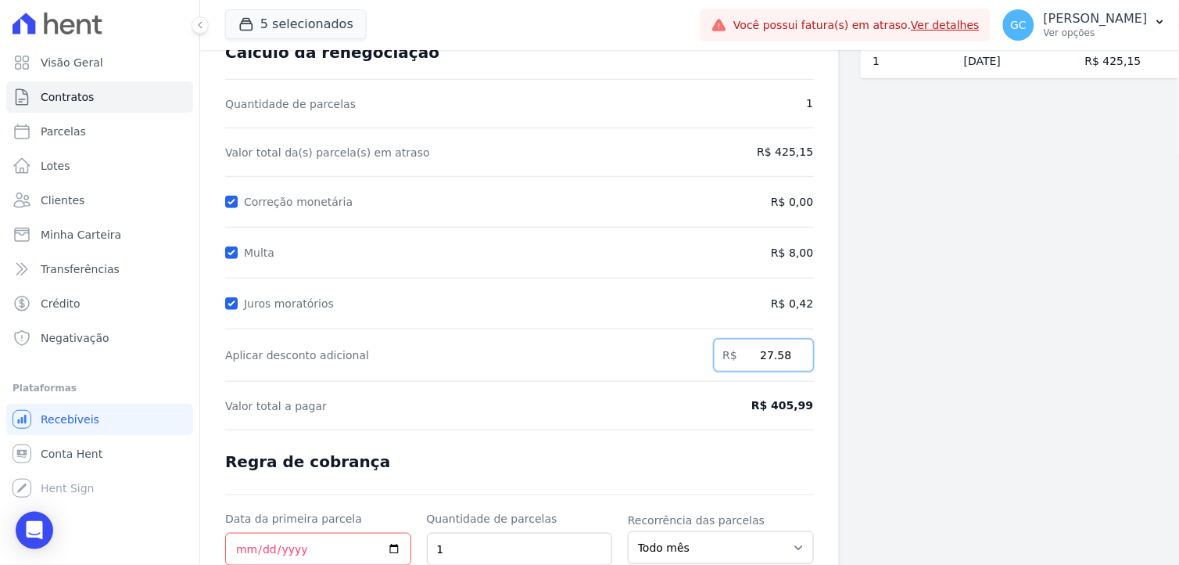
click at [779, 358] on input "27.58" at bounding box center [764, 355] width 100 height 33
paste input "4"
type input "27.48"
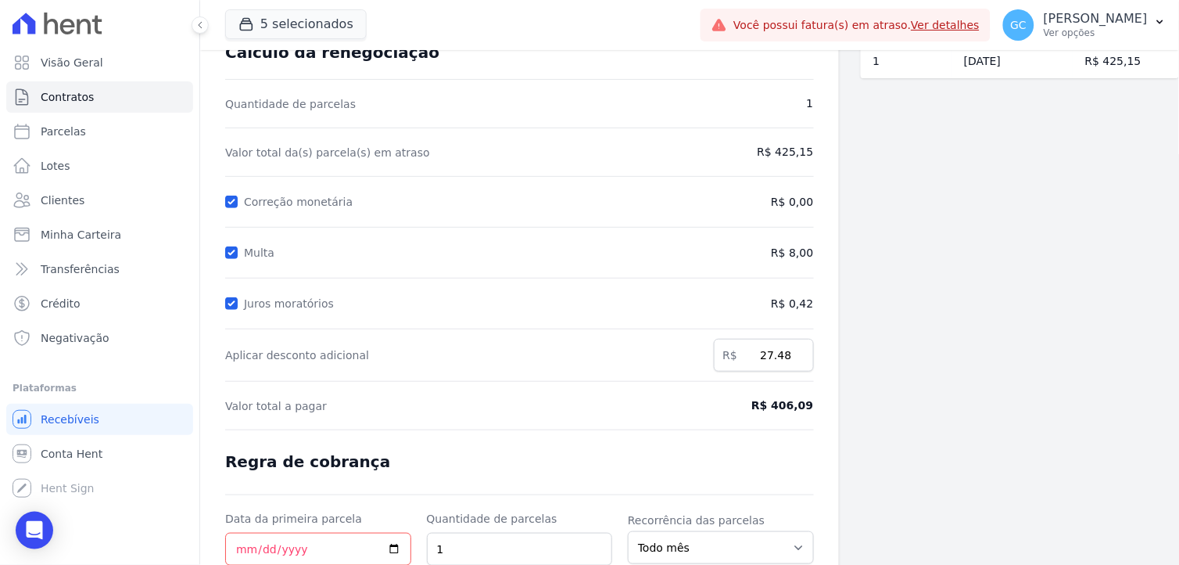
click at [842, 428] on div "Contratos Contrato #8aff7da6 Renegociação de parcelas Renegociação de parcelas …" at bounding box center [689, 322] width 979 height 734
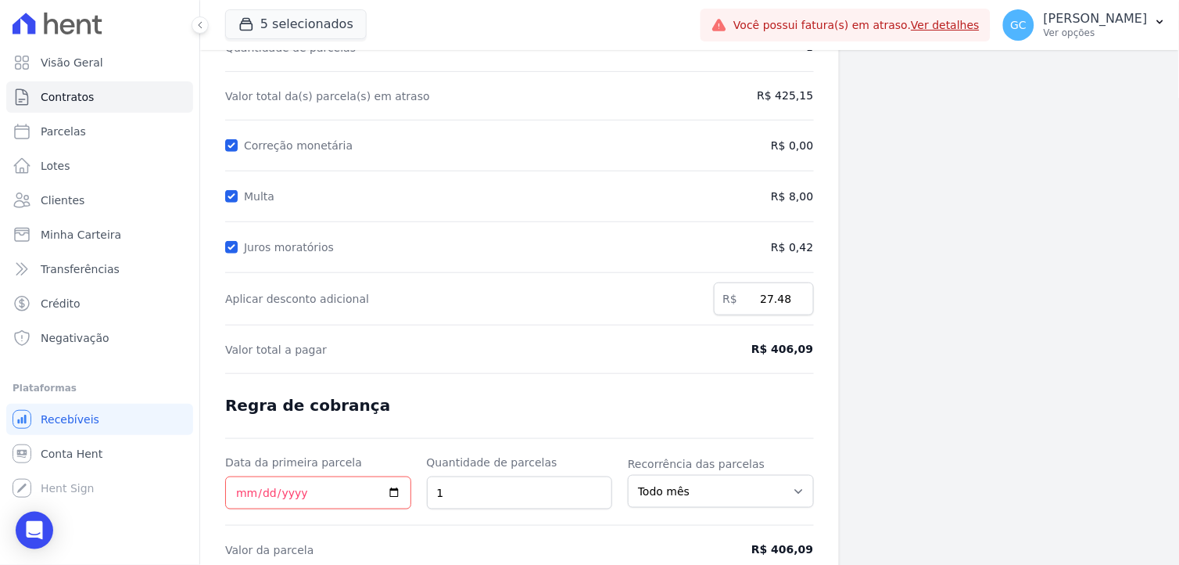
scroll to position [182, 0]
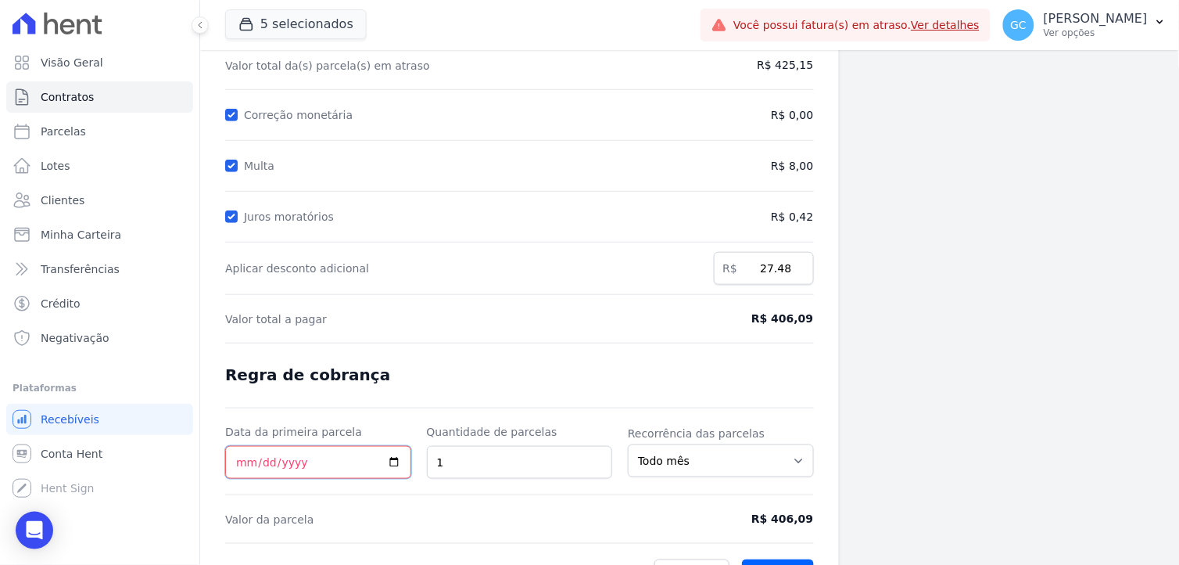
click at [389, 466] on input "Data da primeira parcela" at bounding box center [318, 462] width 186 height 33
type input "[DATE]"
click at [462, 418] on form "Cálculo da renegociação Quantidade de parcelas 1 Valor total da(s) parcela(s) e…" at bounding box center [519, 272] width 589 height 633
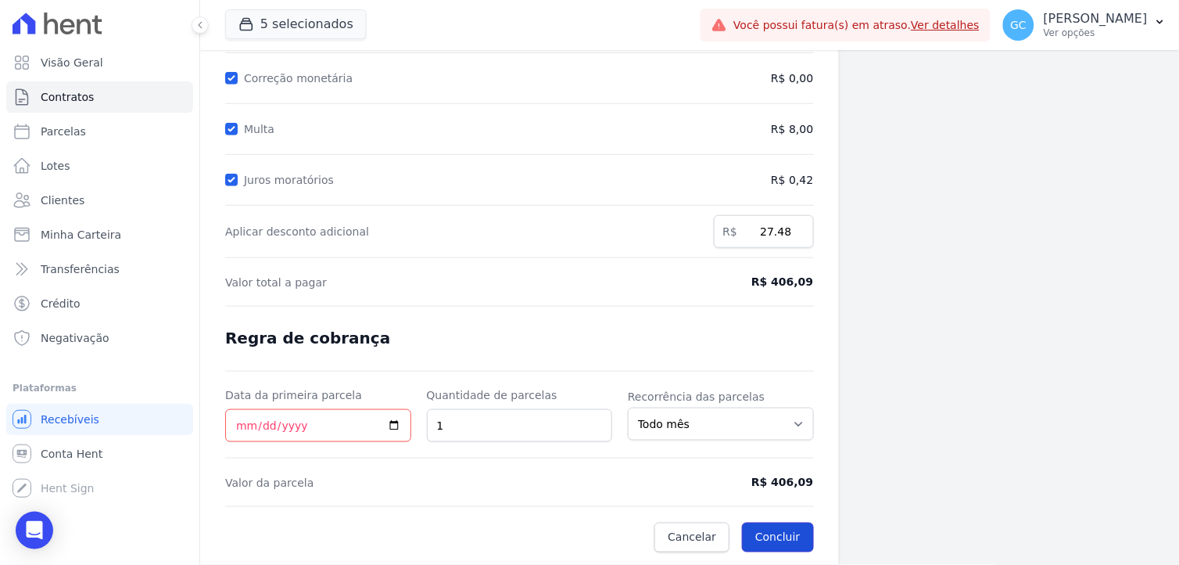
click at [786, 532] on button "Concluir" at bounding box center [777, 537] width 71 height 30
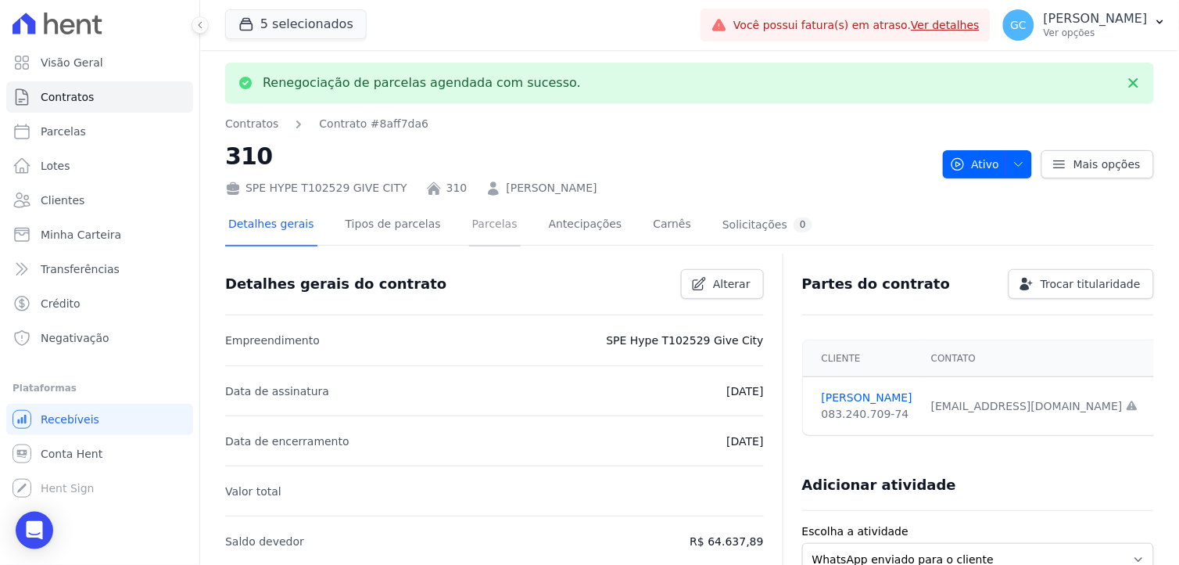
drag, startPoint x: 478, startPoint y: 224, endPoint x: 489, endPoint y: 224, distance: 11.0
click at [478, 224] on link "Parcelas" at bounding box center [495, 225] width 52 height 41
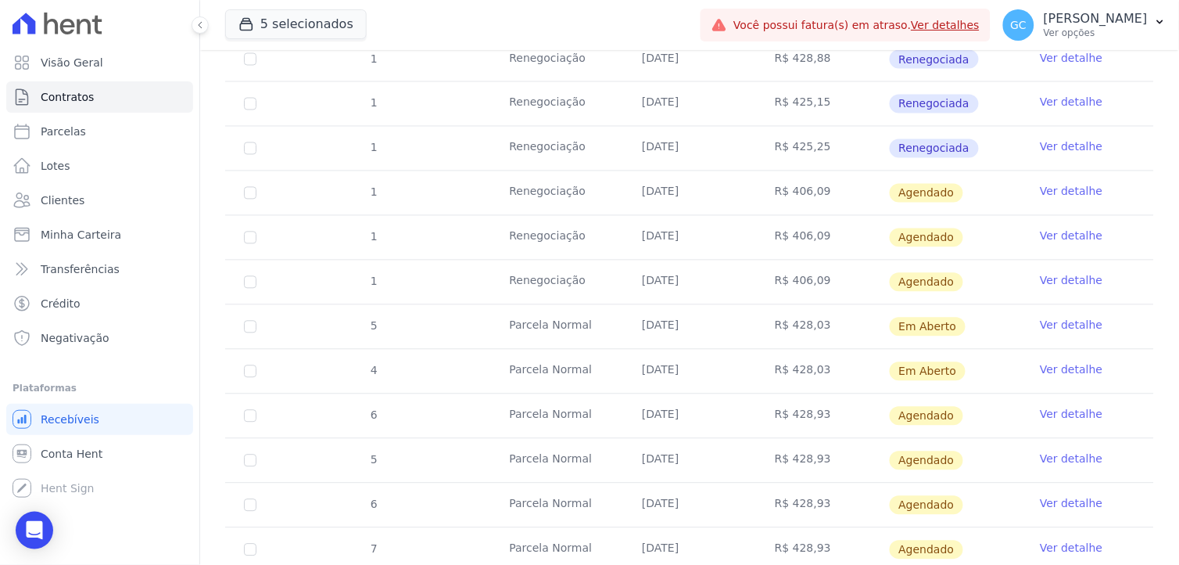
scroll to position [608, 0]
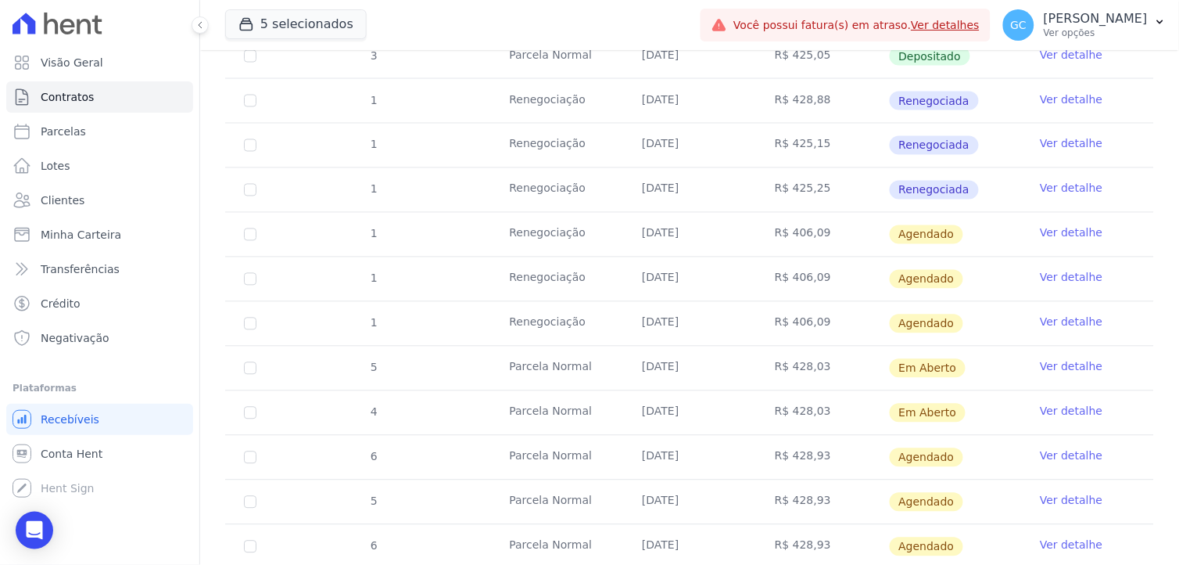
click at [1053, 229] on link "Ver detalhe" at bounding box center [1071, 233] width 63 height 16
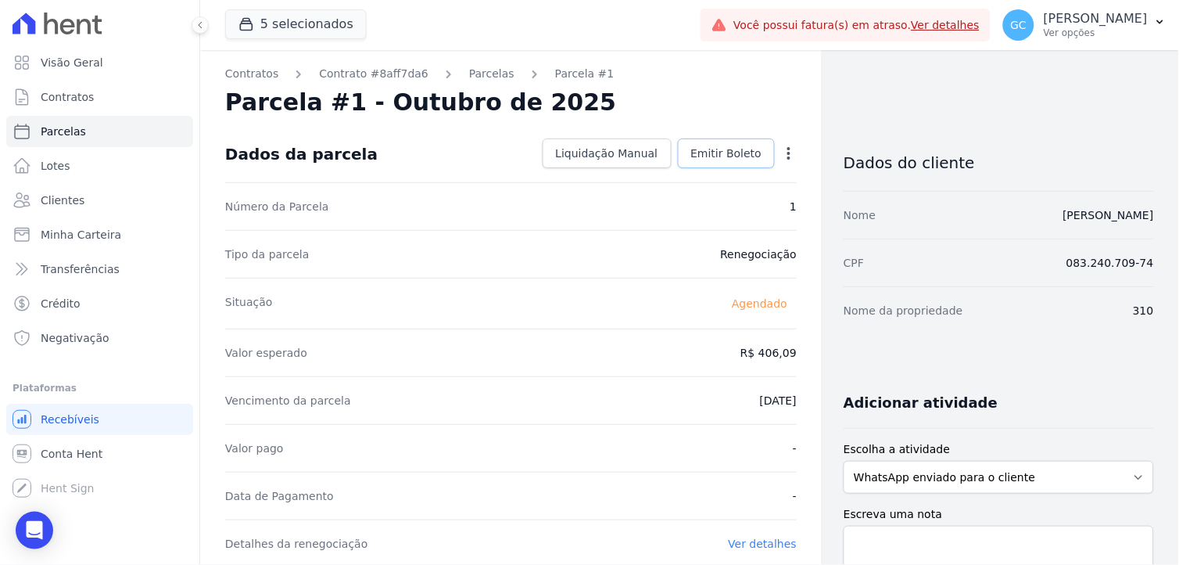
click at [731, 156] on span "Emitir Boleto" at bounding box center [726, 153] width 71 height 16
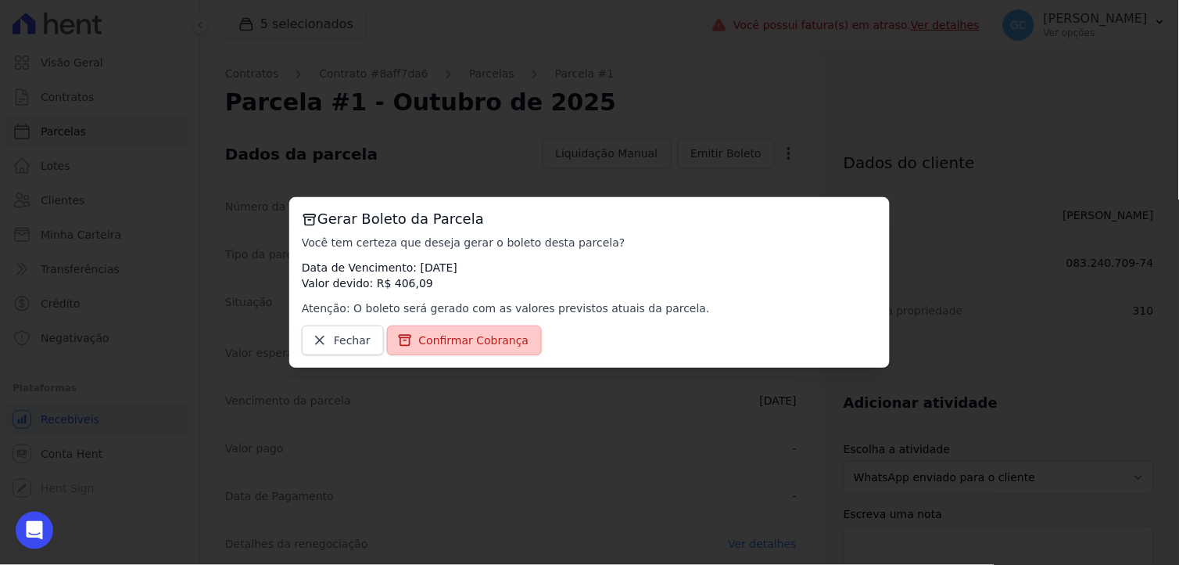
click at [502, 339] on span "Confirmar Cobrança" at bounding box center [474, 340] width 110 height 16
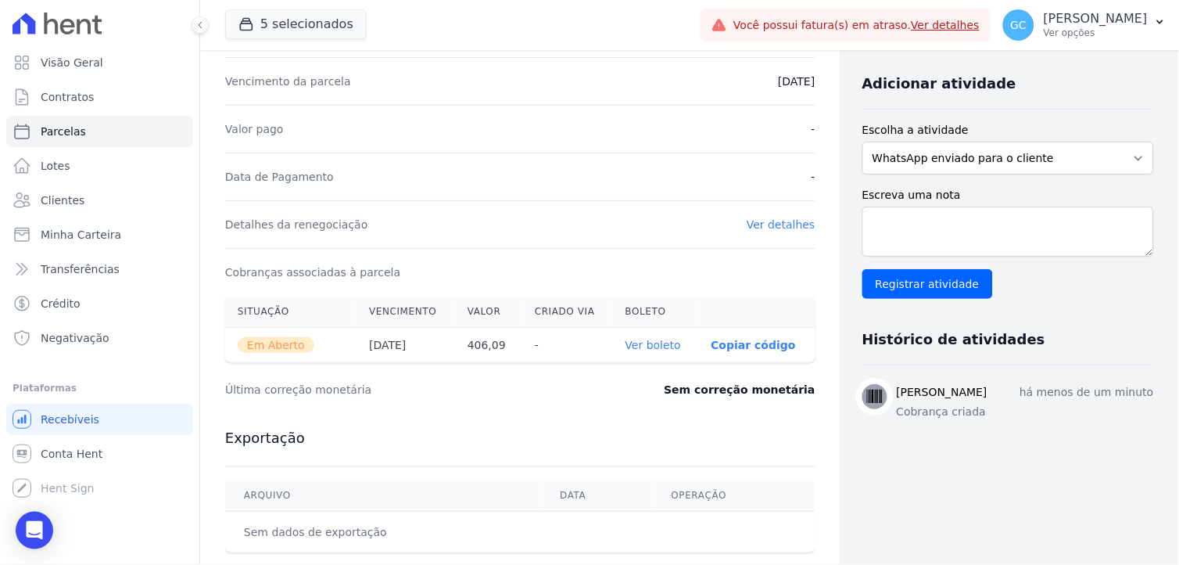
scroll to position [347, 0]
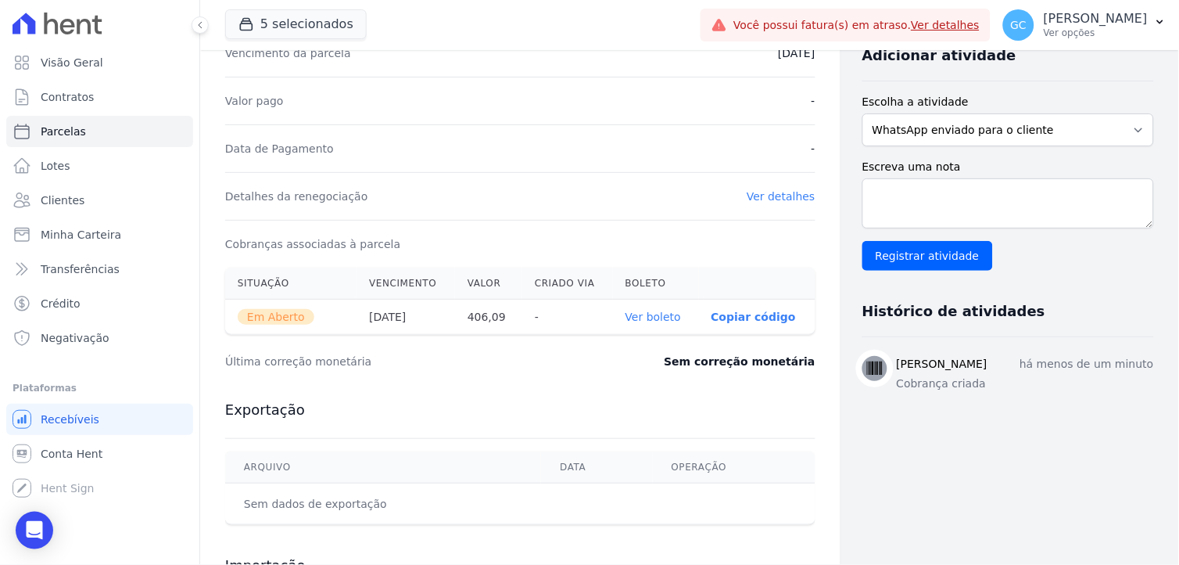
click at [650, 316] on link "Ver boleto" at bounding box center [654, 316] width 56 height 13
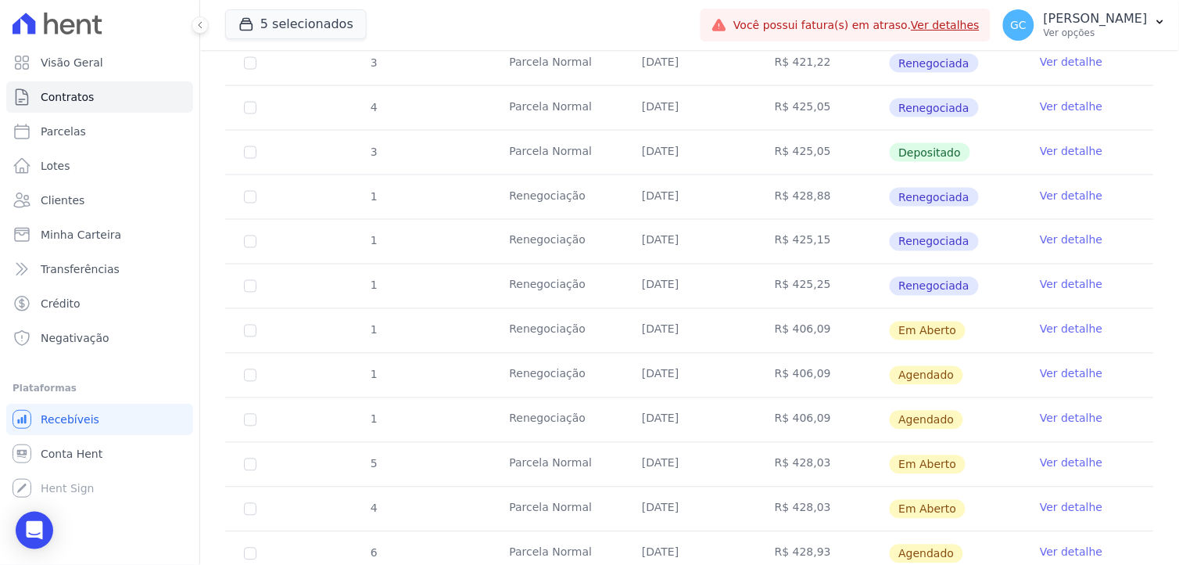
scroll to position [521, 0]
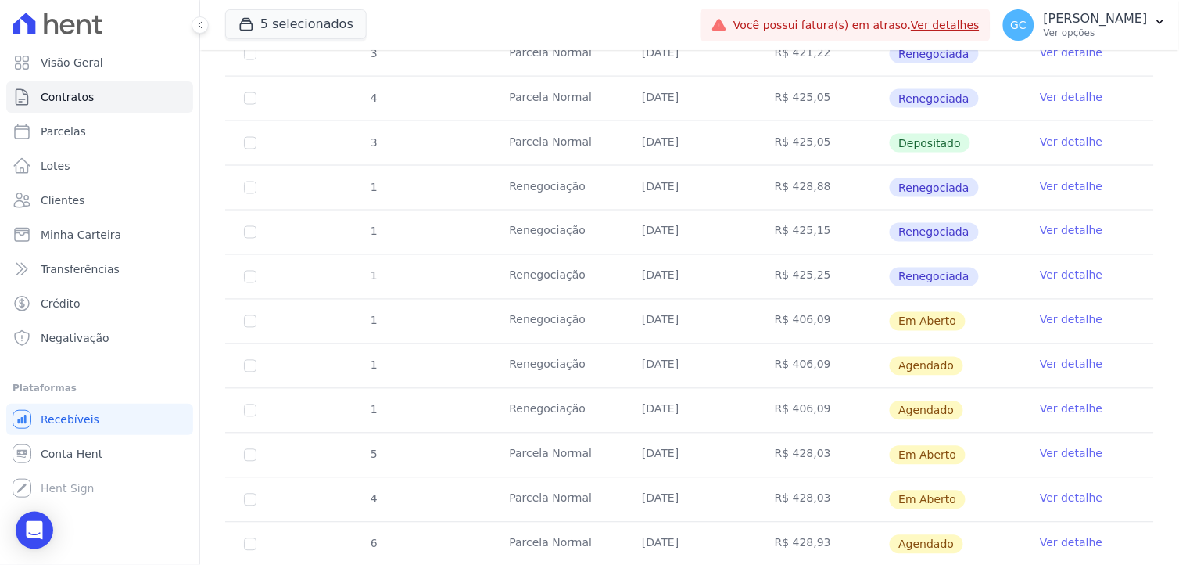
click at [1064, 364] on link "Ver detalhe" at bounding box center [1071, 365] width 63 height 16
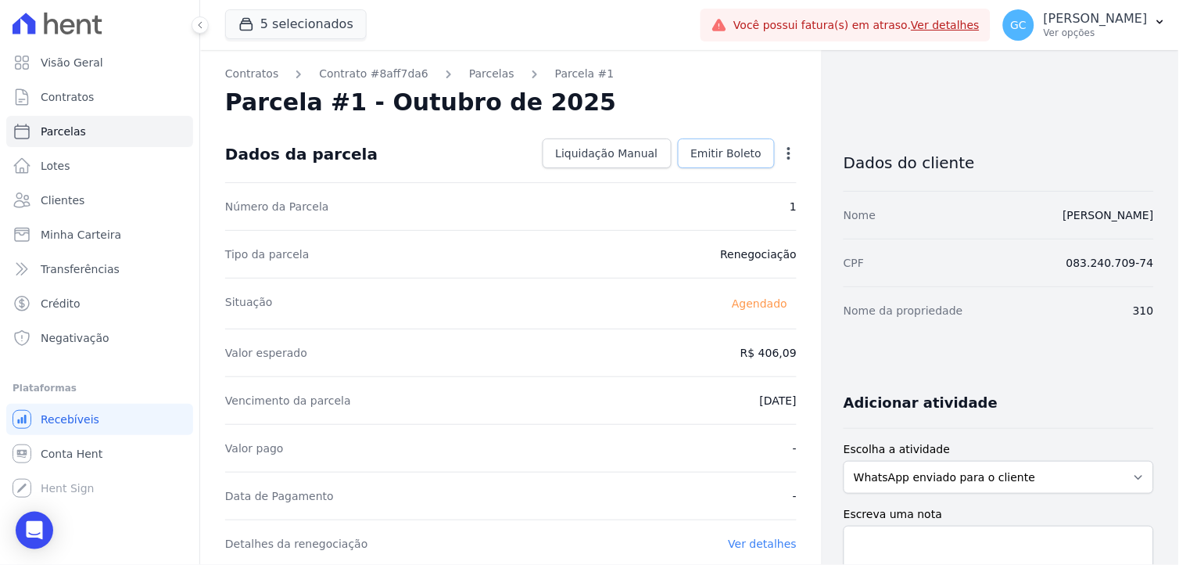
click at [723, 151] on span "Emitir Boleto" at bounding box center [726, 153] width 71 height 16
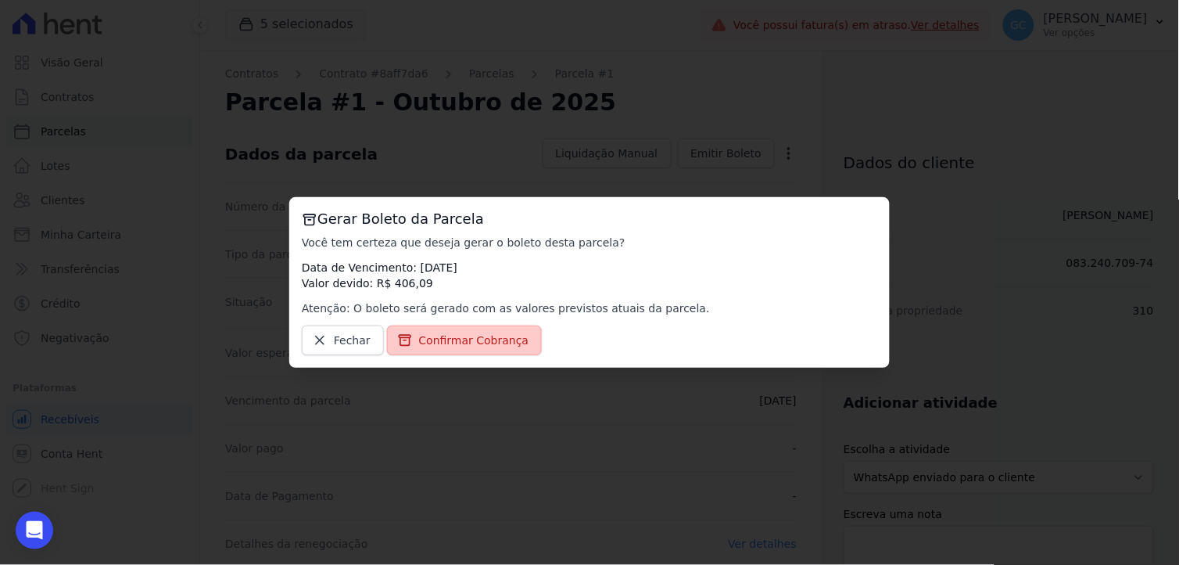
click at [501, 338] on span "Confirmar Cobrança" at bounding box center [474, 340] width 110 height 16
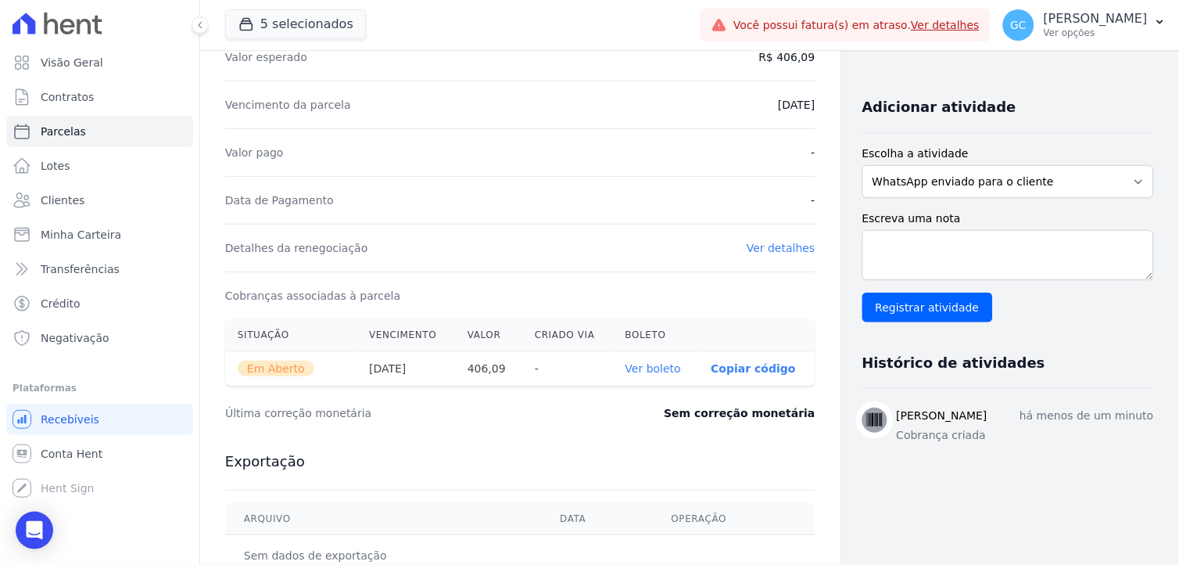
scroll to position [347, 0]
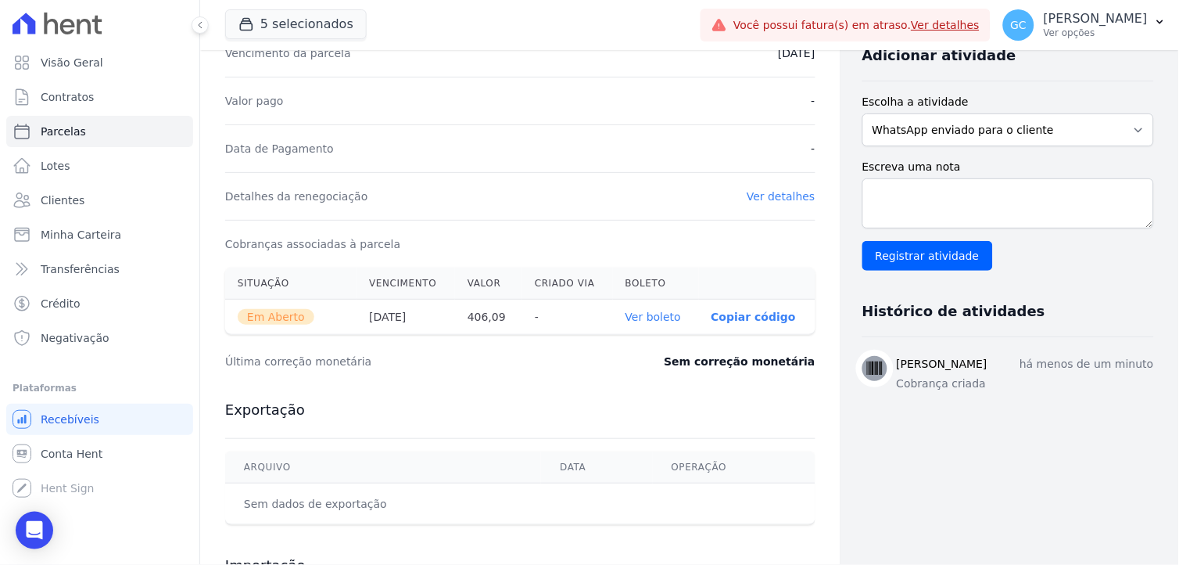
click at [654, 321] on link "Ver boleto" at bounding box center [654, 316] width 56 height 13
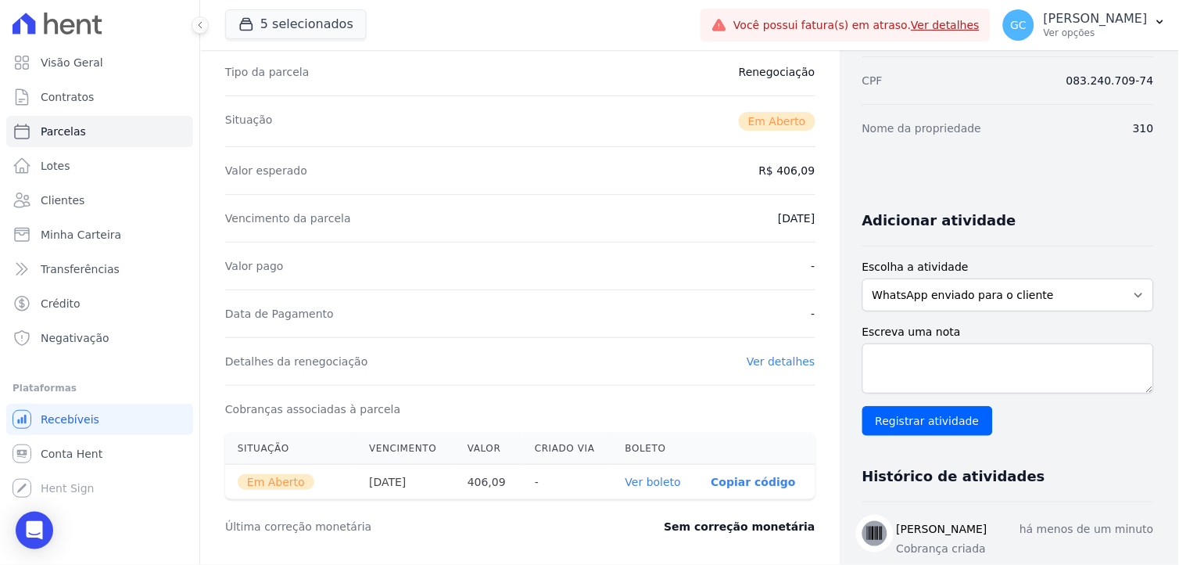
scroll to position [0, 0]
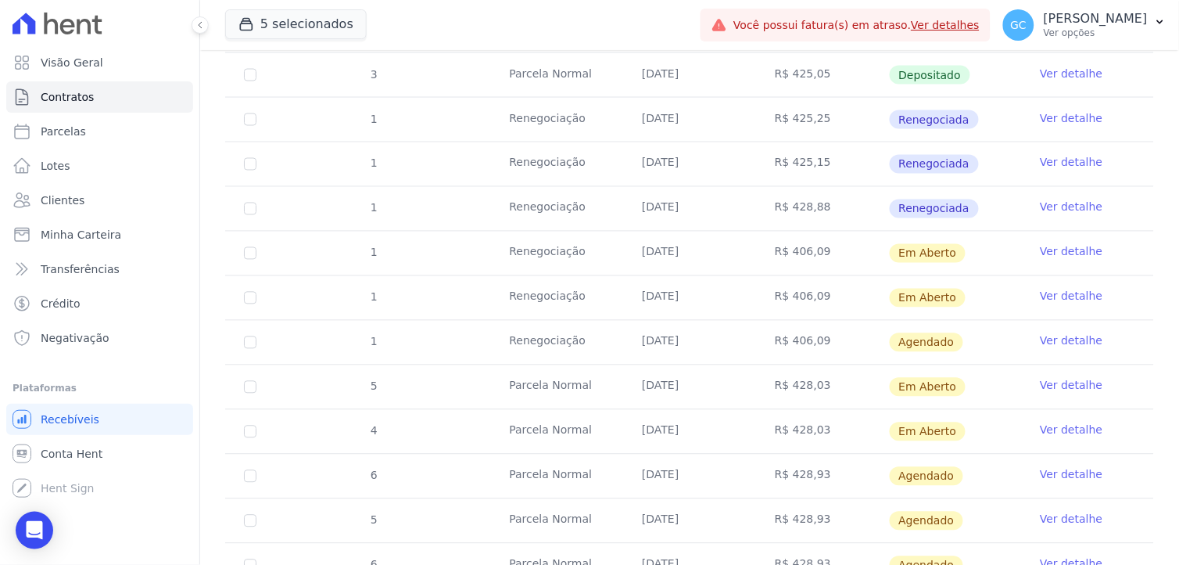
scroll to position [608, 0]
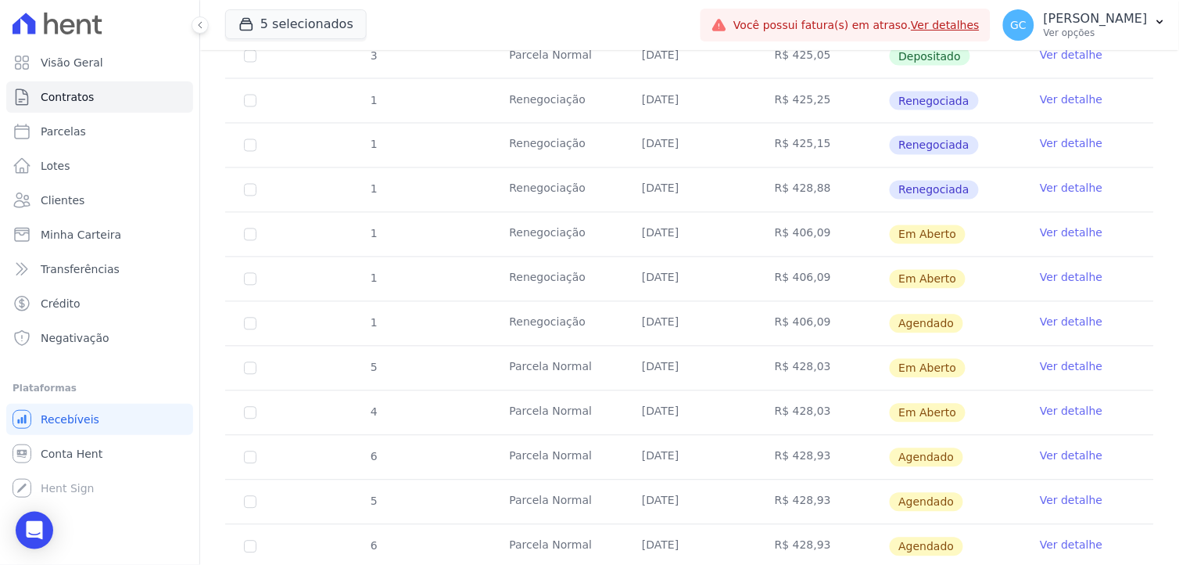
click at [1059, 321] on link "Ver detalhe" at bounding box center [1071, 322] width 63 height 16
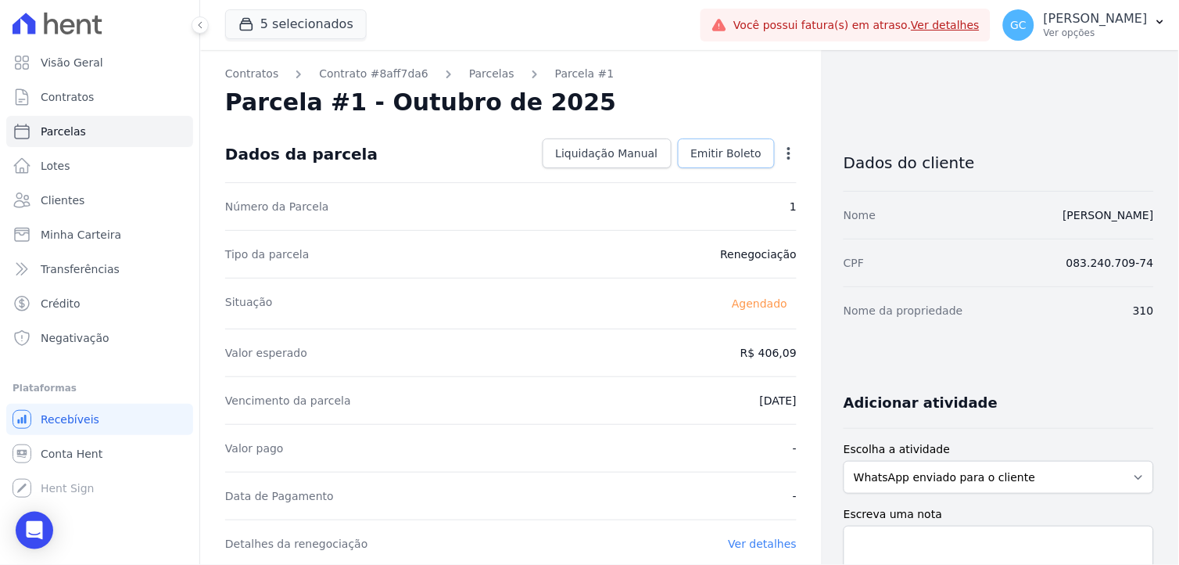
click at [716, 151] on span "Emitir Boleto" at bounding box center [726, 153] width 71 height 16
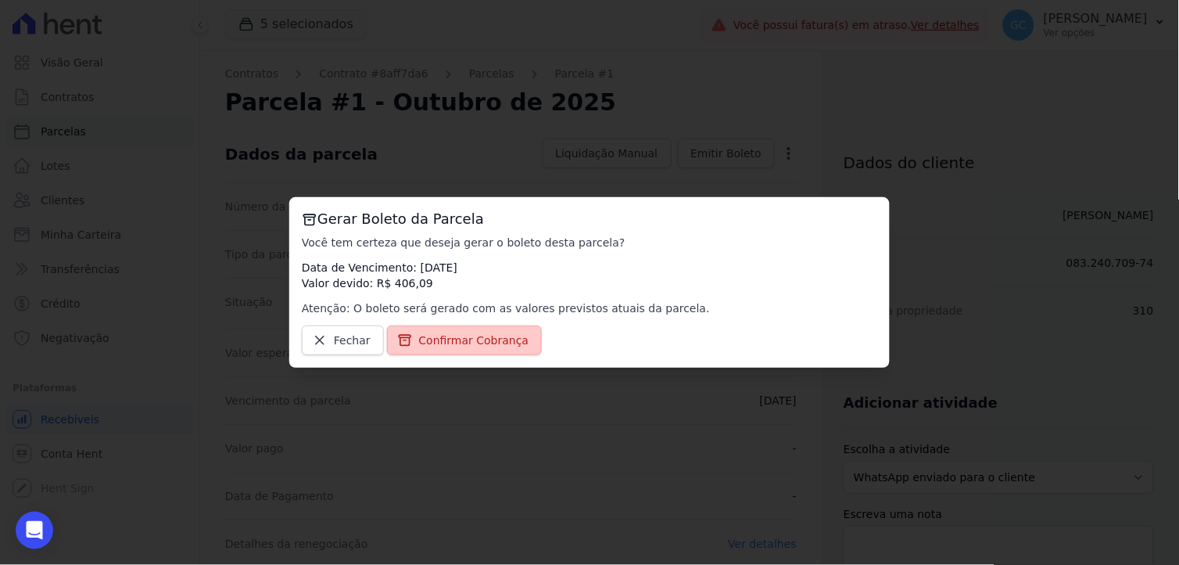
click at [479, 335] on span "Confirmar Cobrança" at bounding box center [474, 340] width 110 height 16
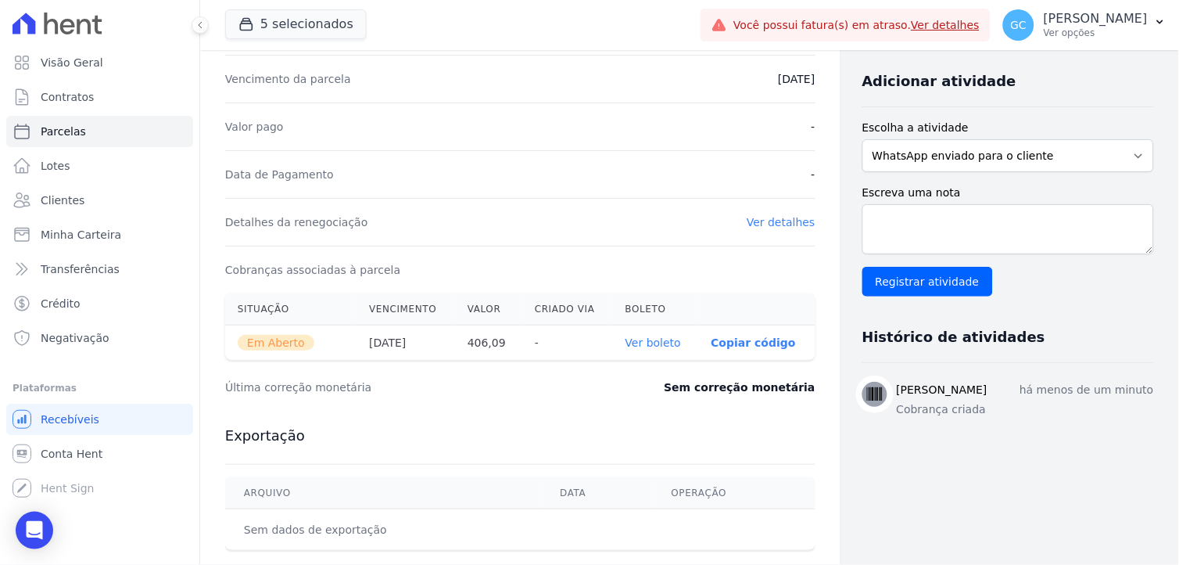
scroll to position [347, 0]
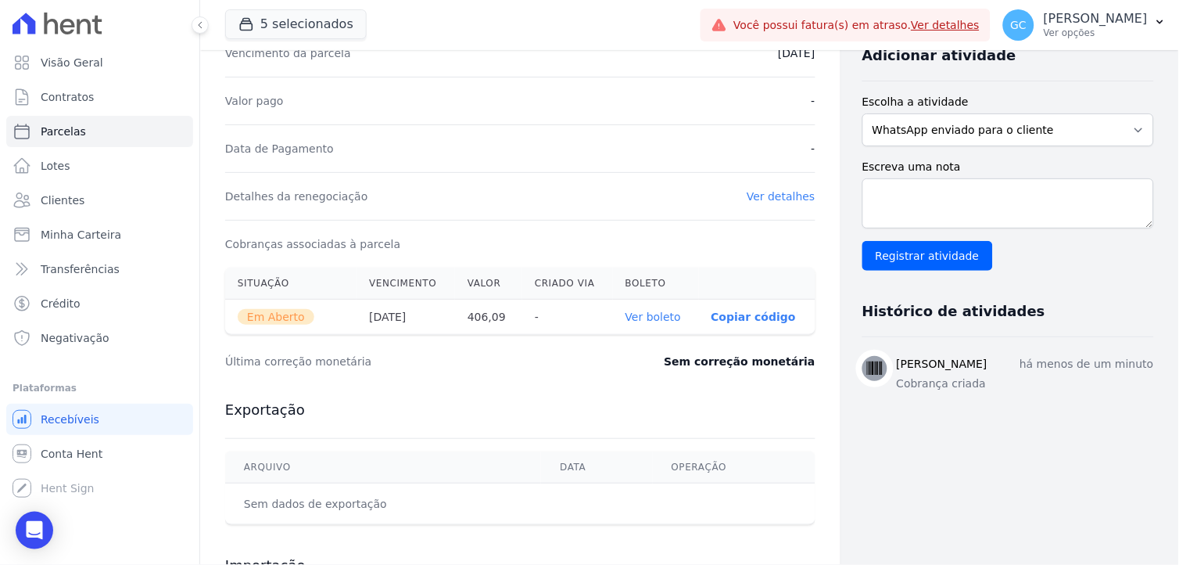
click at [654, 317] on link "Ver boleto" at bounding box center [654, 316] width 56 height 13
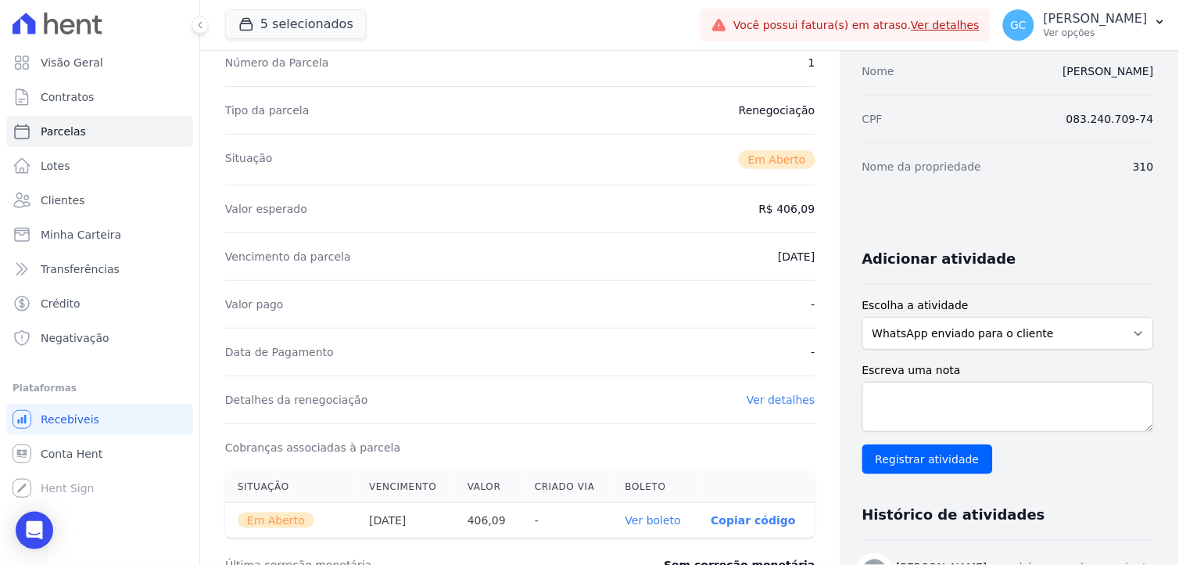
scroll to position [0, 0]
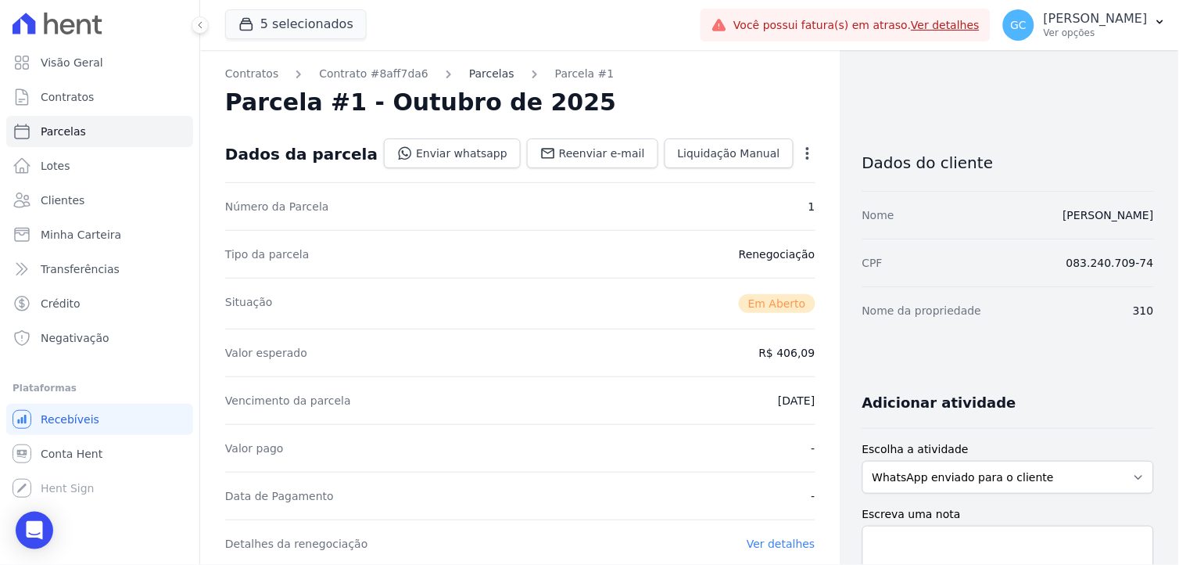
click at [477, 78] on link "Parcelas" at bounding box center [491, 74] width 45 height 16
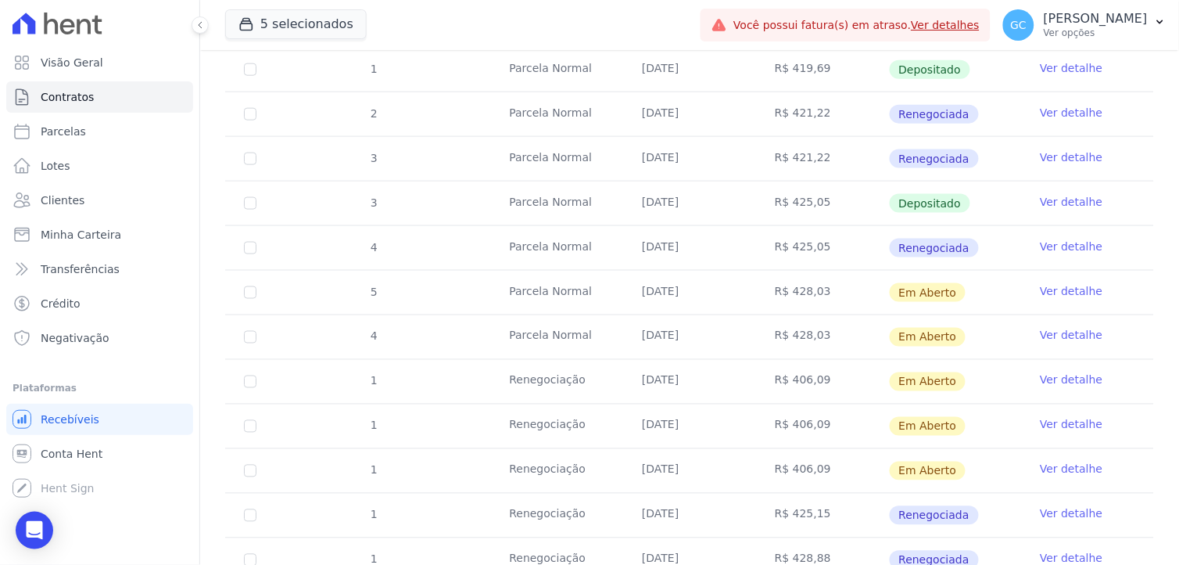
scroll to position [521, 0]
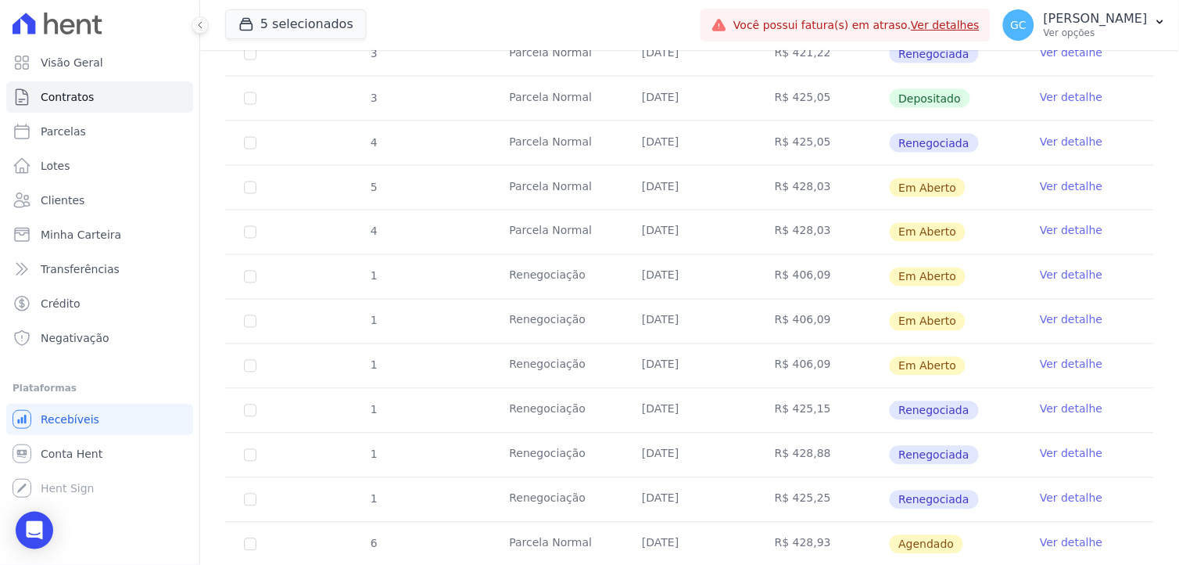
click at [1053, 185] on link "Ver detalhe" at bounding box center [1071, 186] width 63 height 16
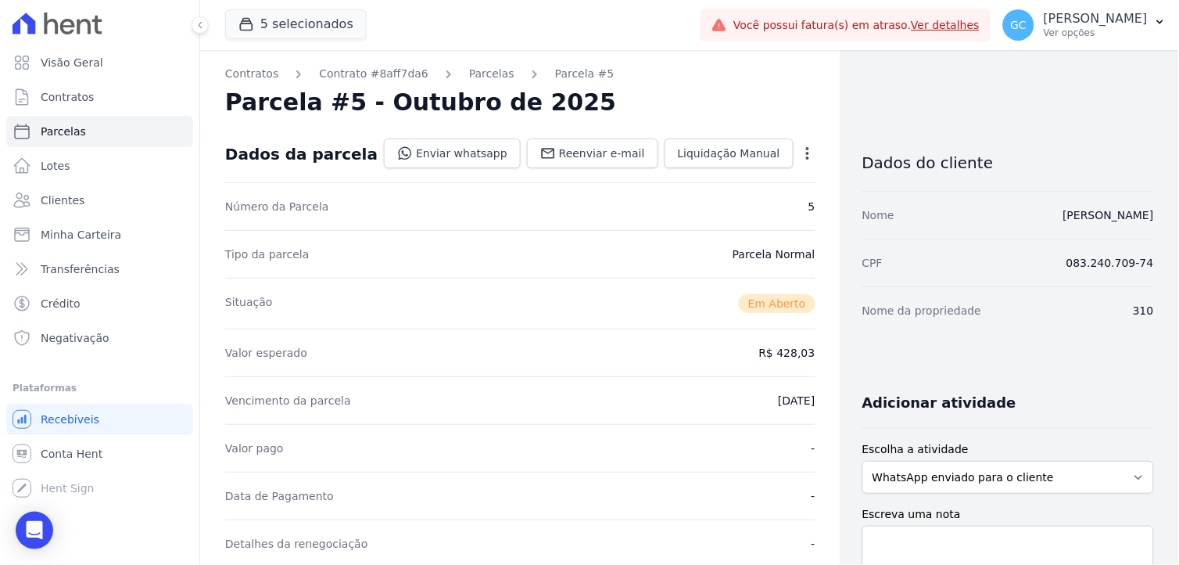
click at [800, 157] on icon "button" at bounding box center [808, 153] width 16 height 16
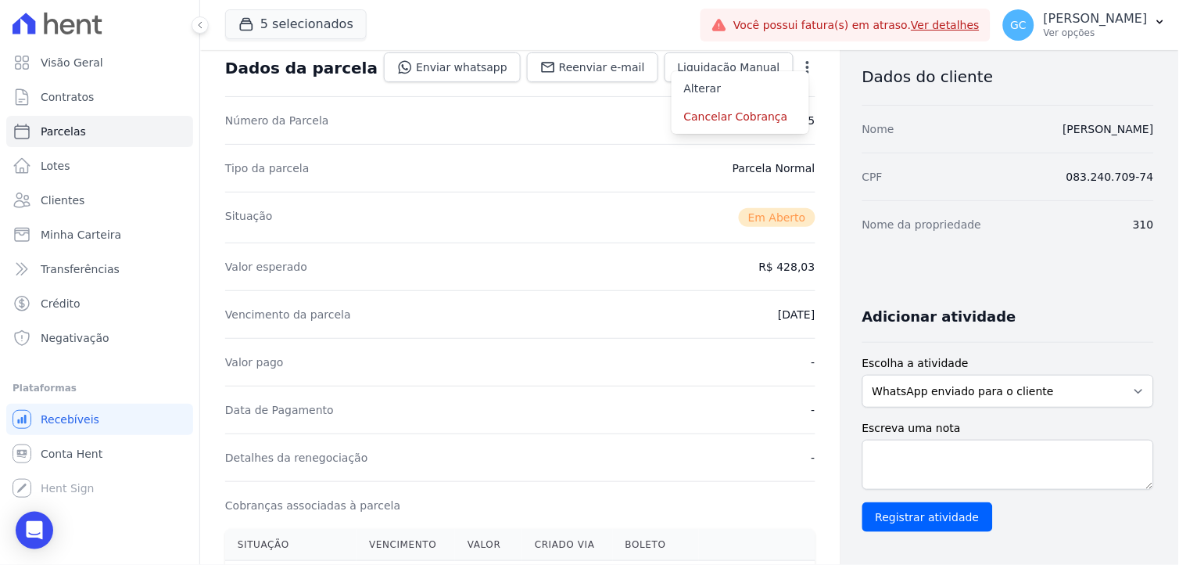
scroll to position [260, 0]
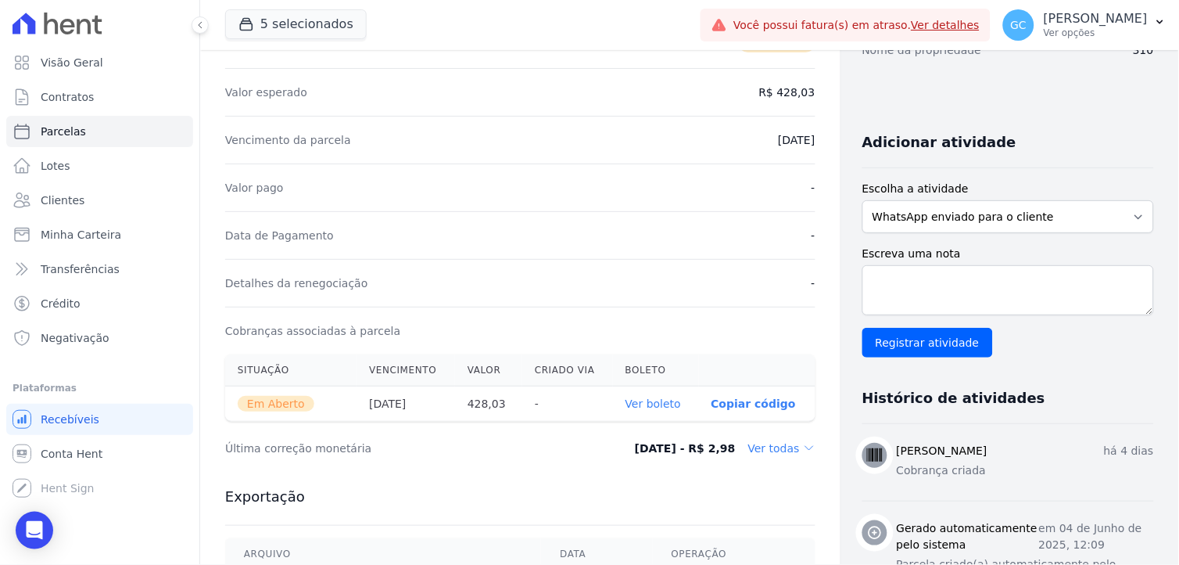
click at [647, 401] on link "Ver boleto" at bounding box center [654, 403] width 56 height 13
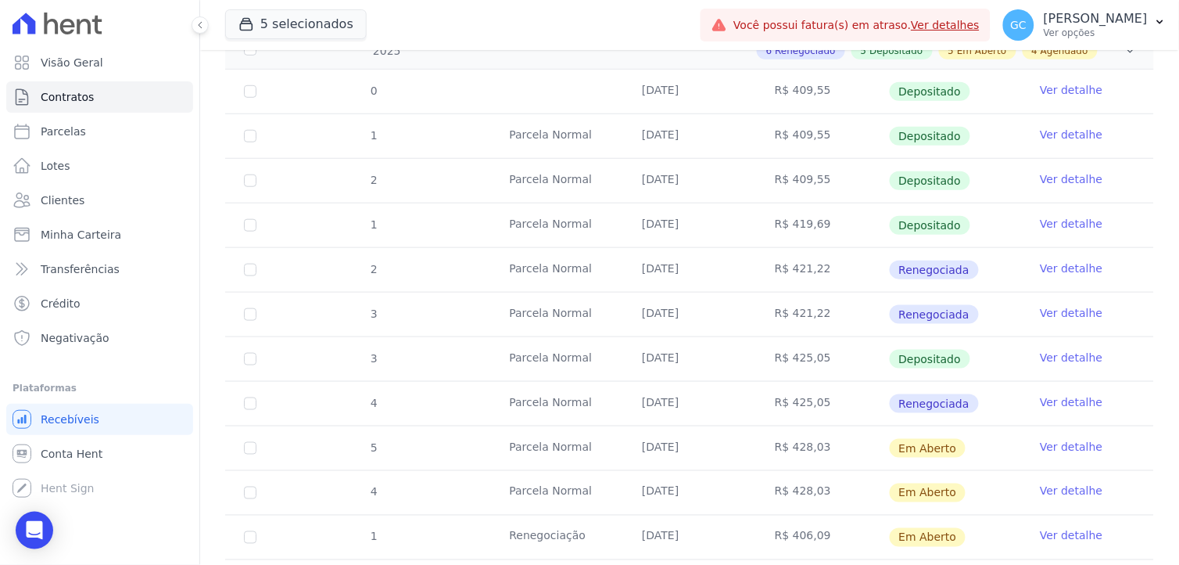
scroll to position [434, 0]
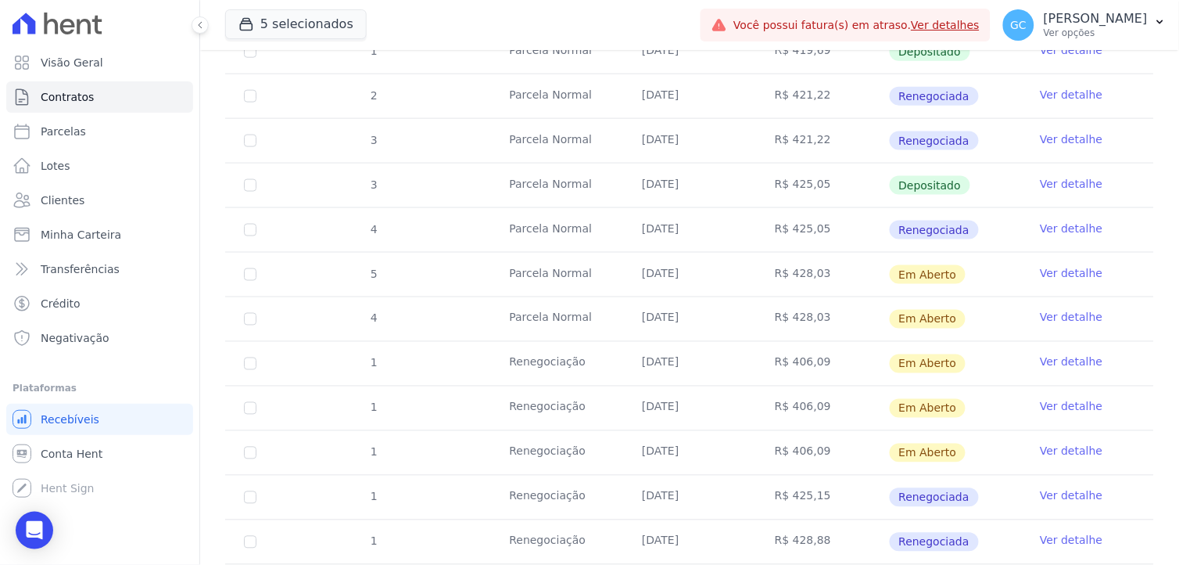
click at [1062, 321] on link "Ver detalhe" at bounding box center [1071, 318] width 63 height 16
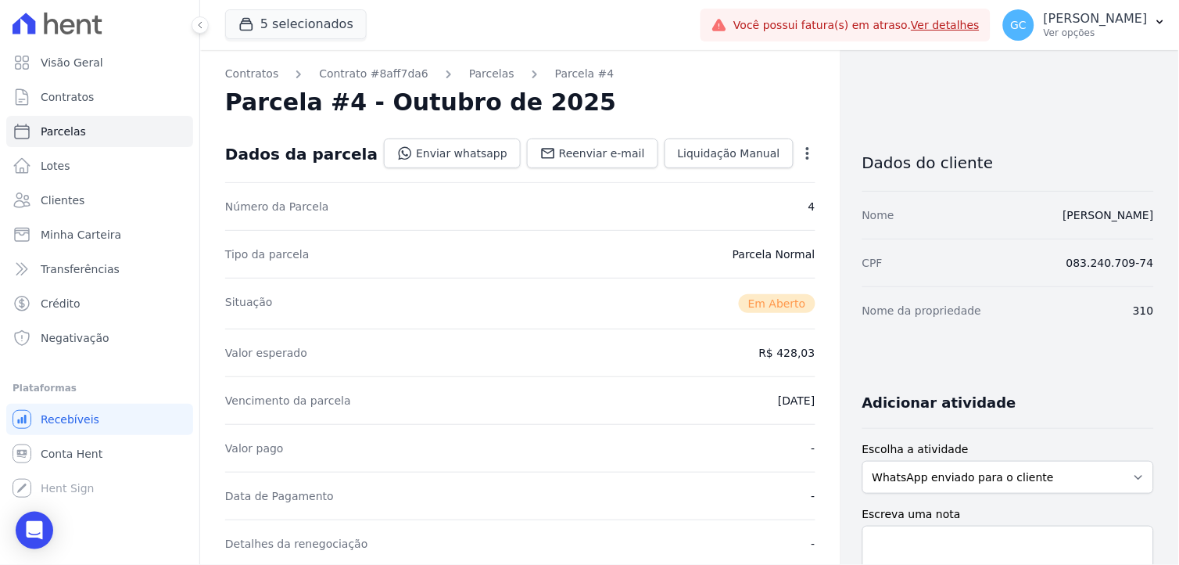
click at [800, 153] on icon "button" at bounding box center [808, 153] width 16 height 16
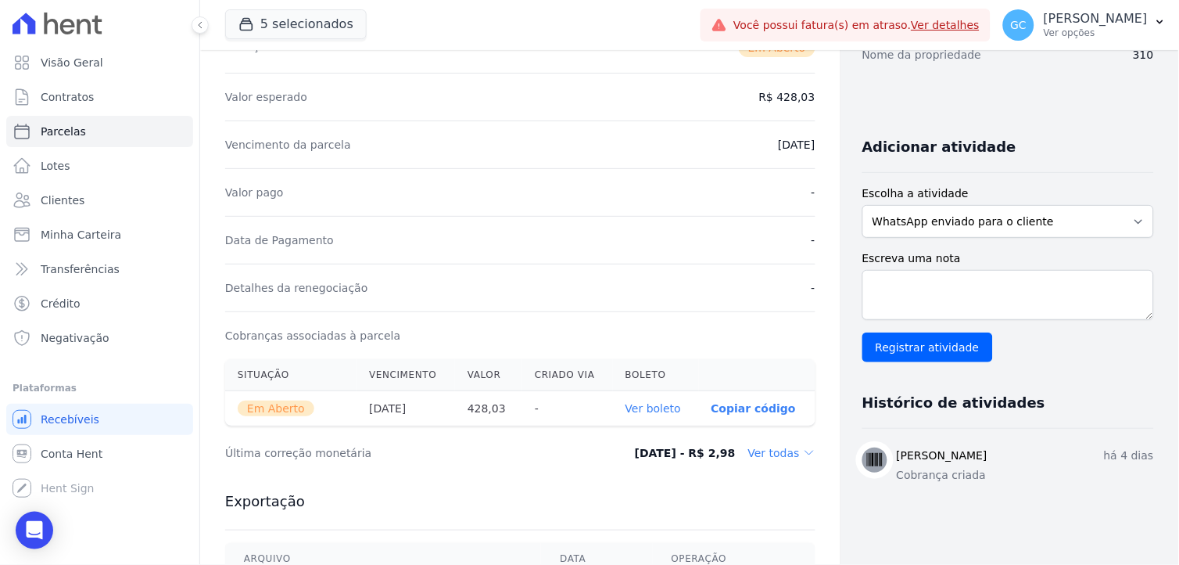
scroll to position [260, 0]
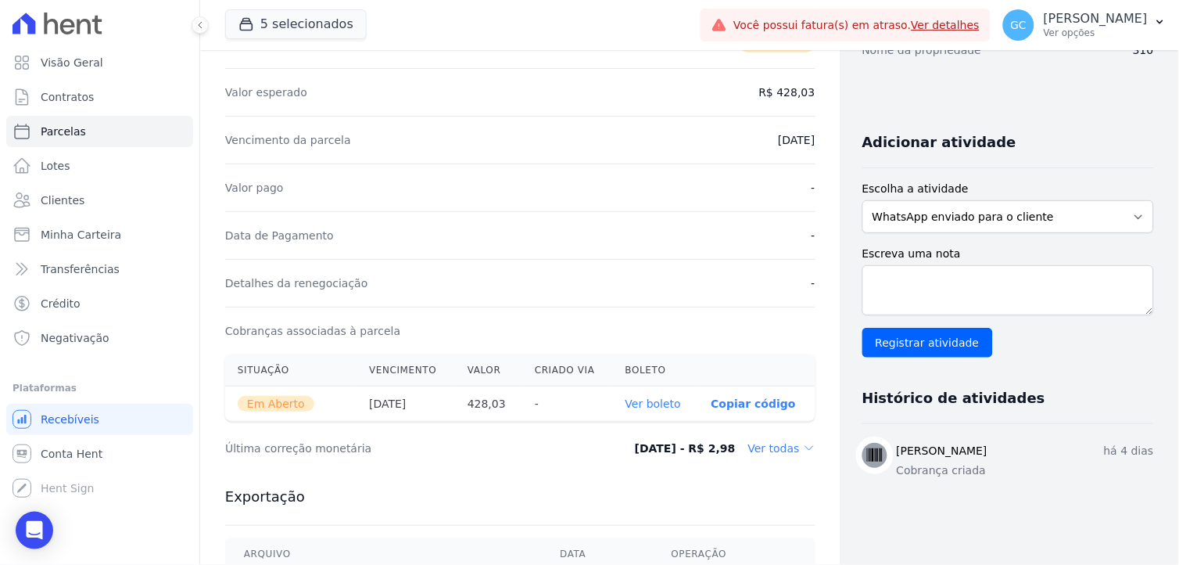
click at [647, 404] on link "Ver boleto" at bounding box center [654, 403] width 56 height 13
